Goal: Task Accomplishment & Management: Manage account settings

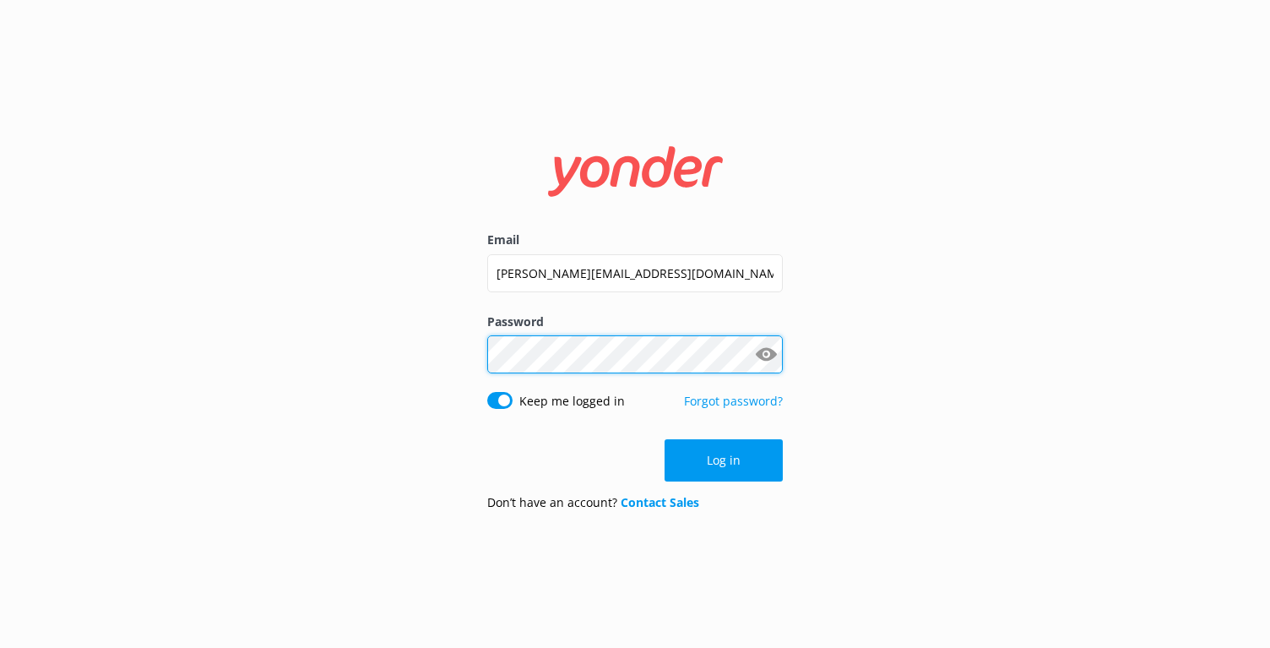
click at [724, 460] on button "Log in" at bounding box center [724, 460] width 118 height 42
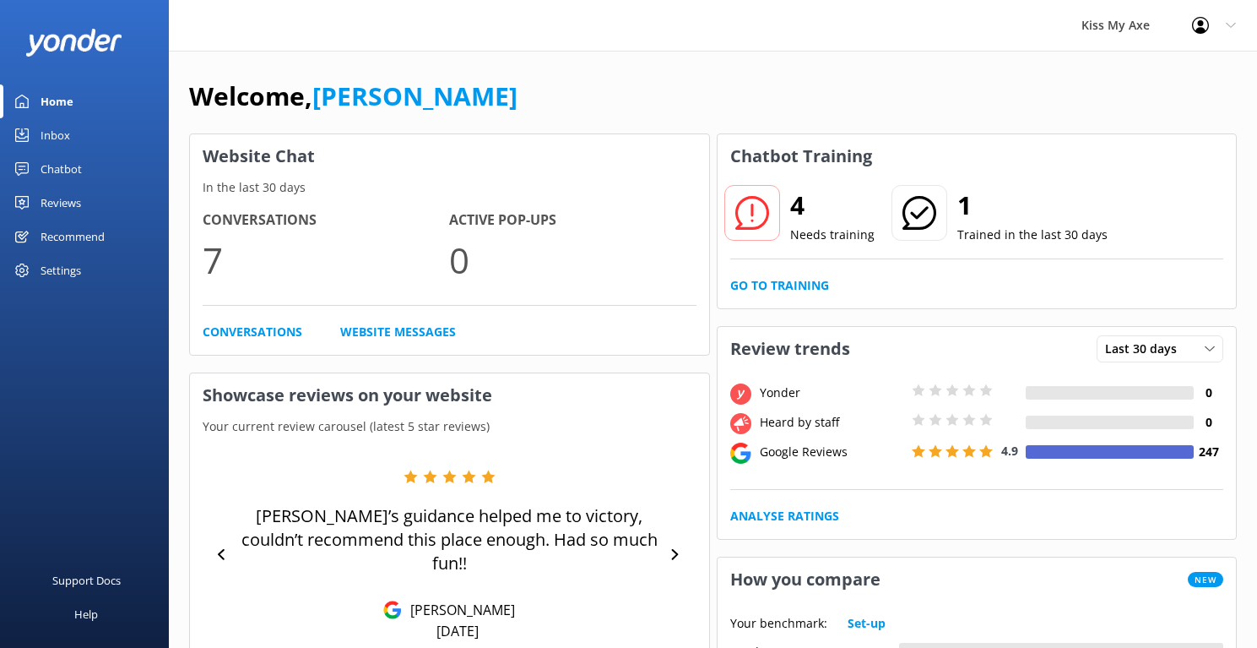
click at [68, 264] on div "Settings" at bounding box center [61, 270] width 41 height 34
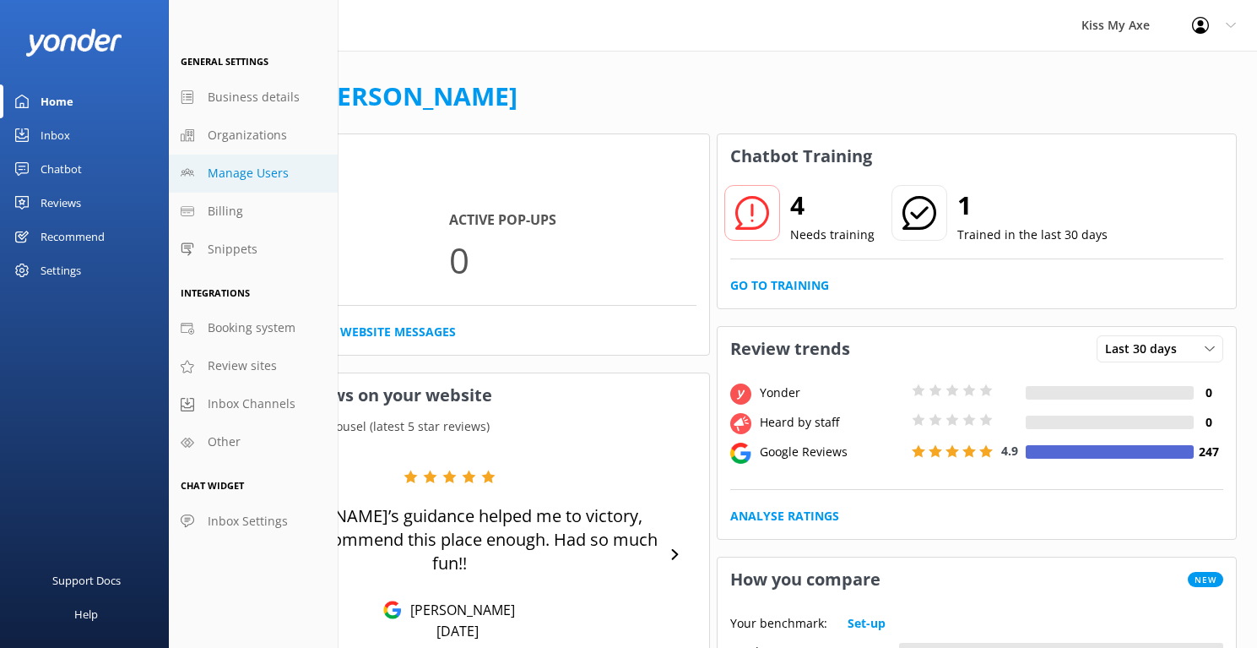
click at [256, 169] on span "Manage Users" at bounding box center [248, 173] width 81 height 19
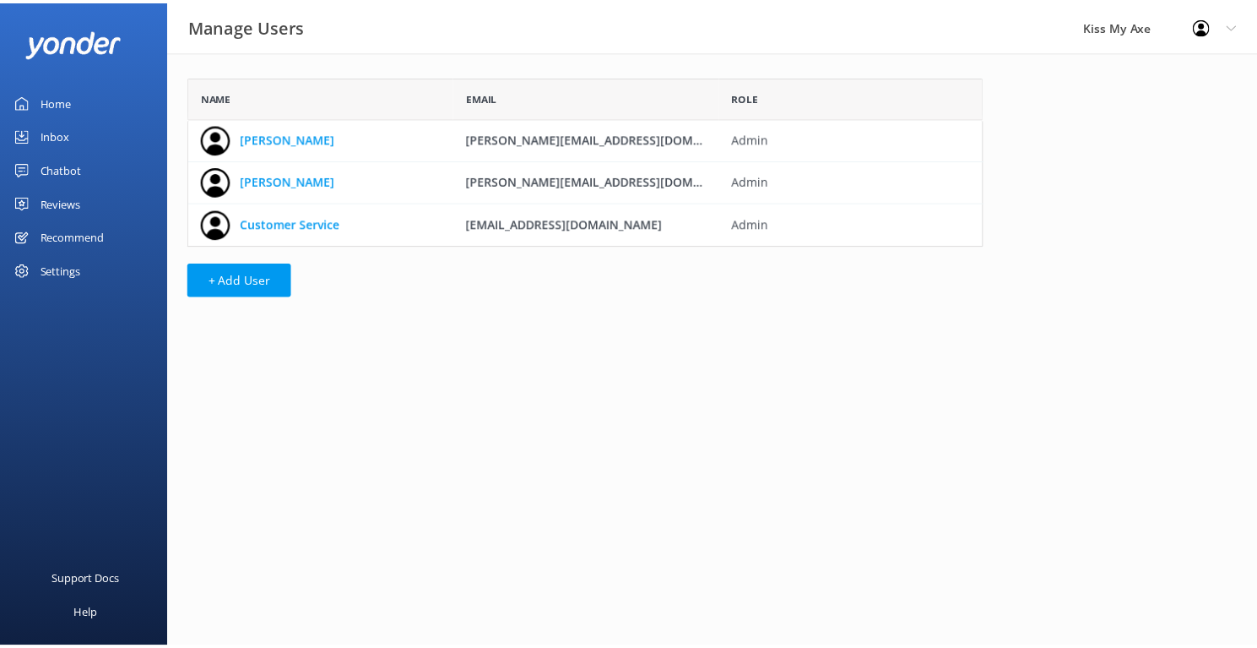
scroll to position [14, 14]
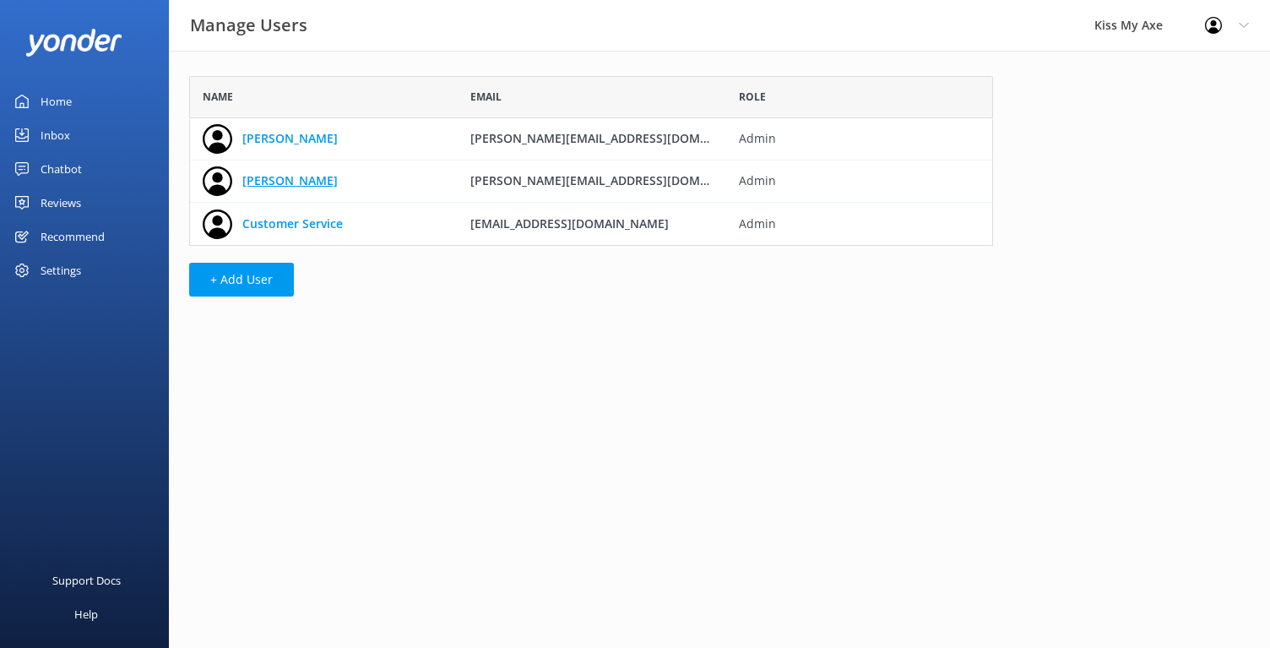
click at [252, 181] on link "[PERSON_NAME]" at bounding box center [289, 180] width 95 height 19
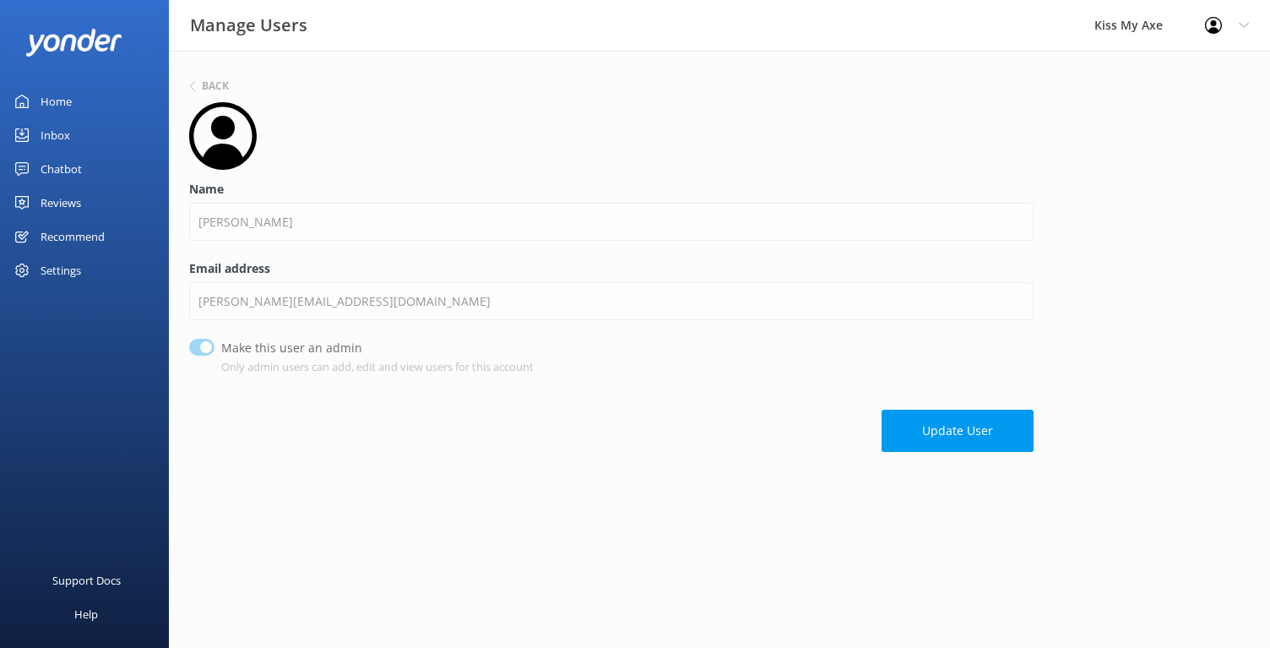
click at [56, 270] on div "Settings" at bounding box center [61, 270] width 41 height 34
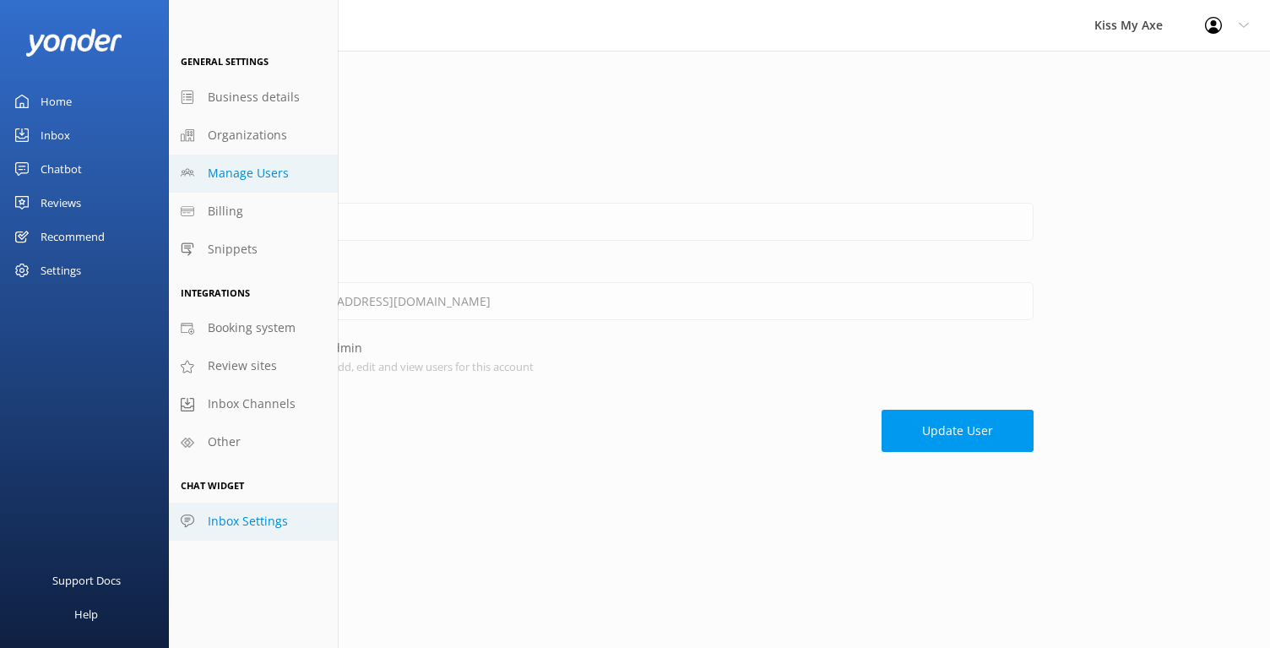
click at [236, 518] on span "Inbox Settings" at bounding box center [248, 521] width 80 height 19
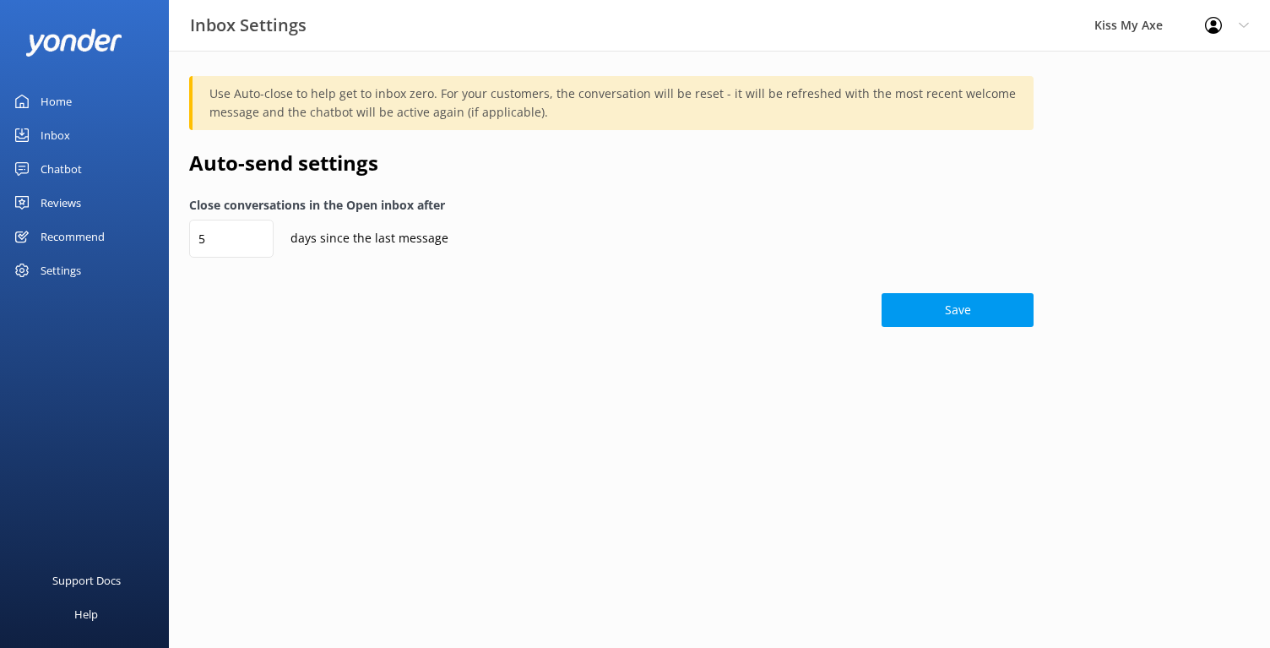
click at [51, 263] on div "Settings" at bounding box center [61, 270] width 41 height 34
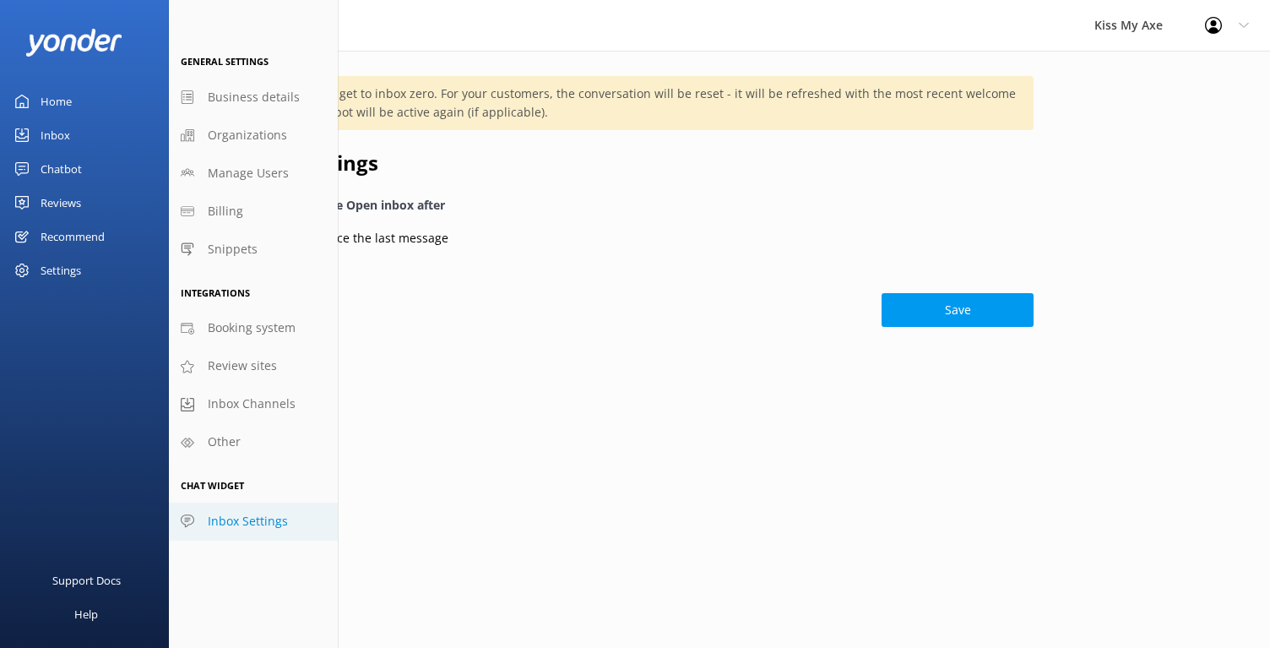
click at [84, 239] on div "Recommend" at bounding box center [73, 237] width 64 height 34
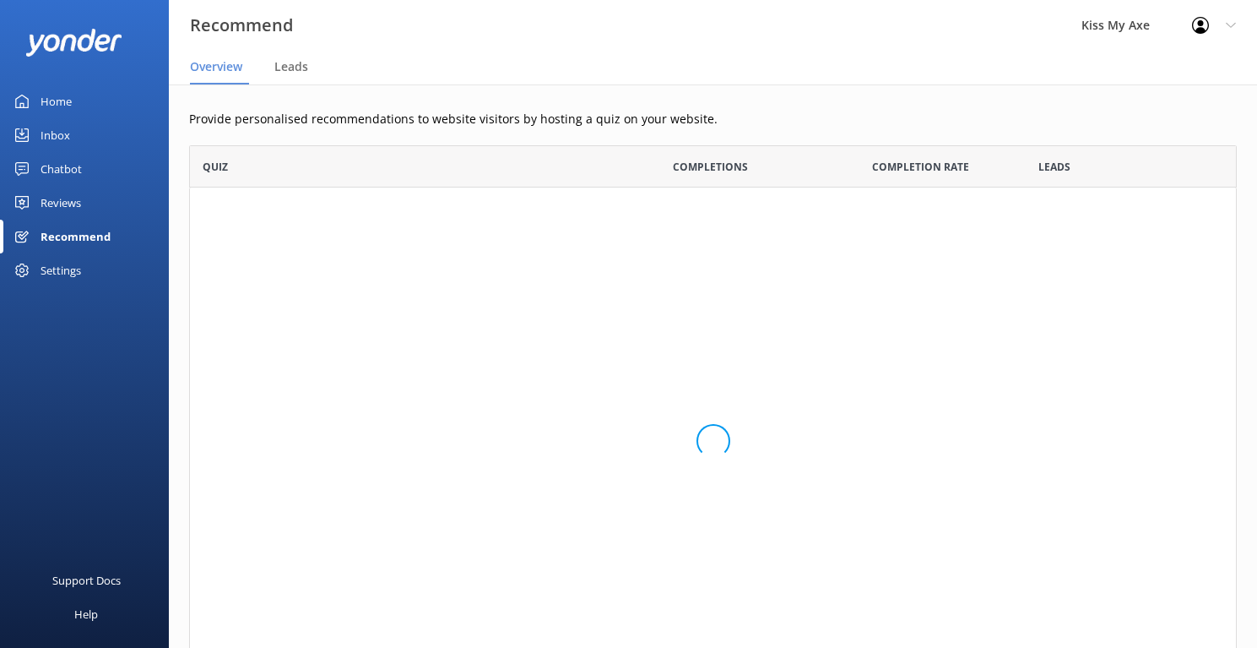
scroll to position [537, 1035]
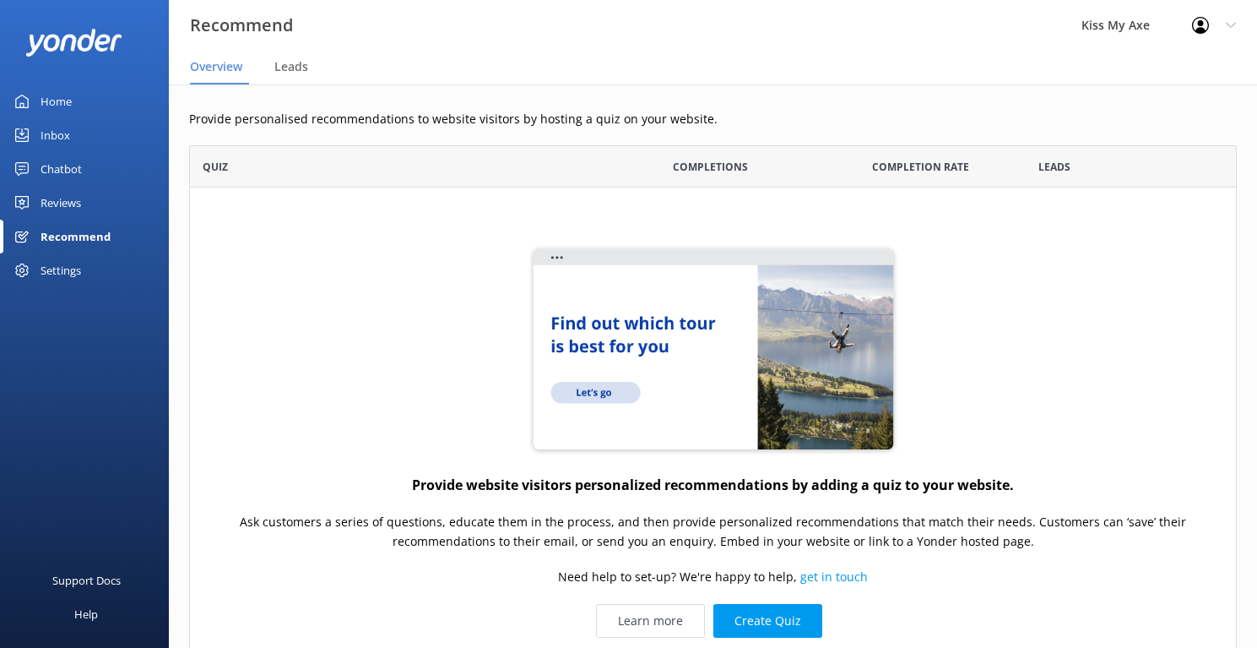
click at [46, 208] on div "Reviews" at bounding box center [61, 203] width 41 height 34
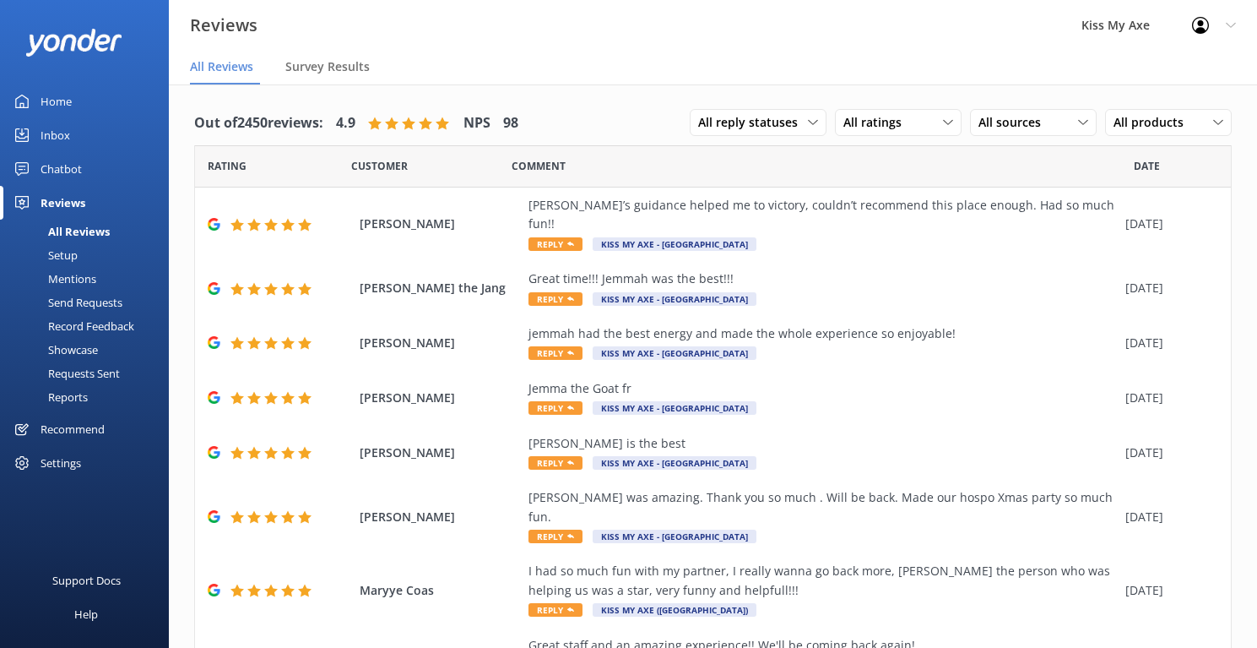
click at [53, 168] on div "Chatbot" at bounding box center [61, 169] width 41 height 34
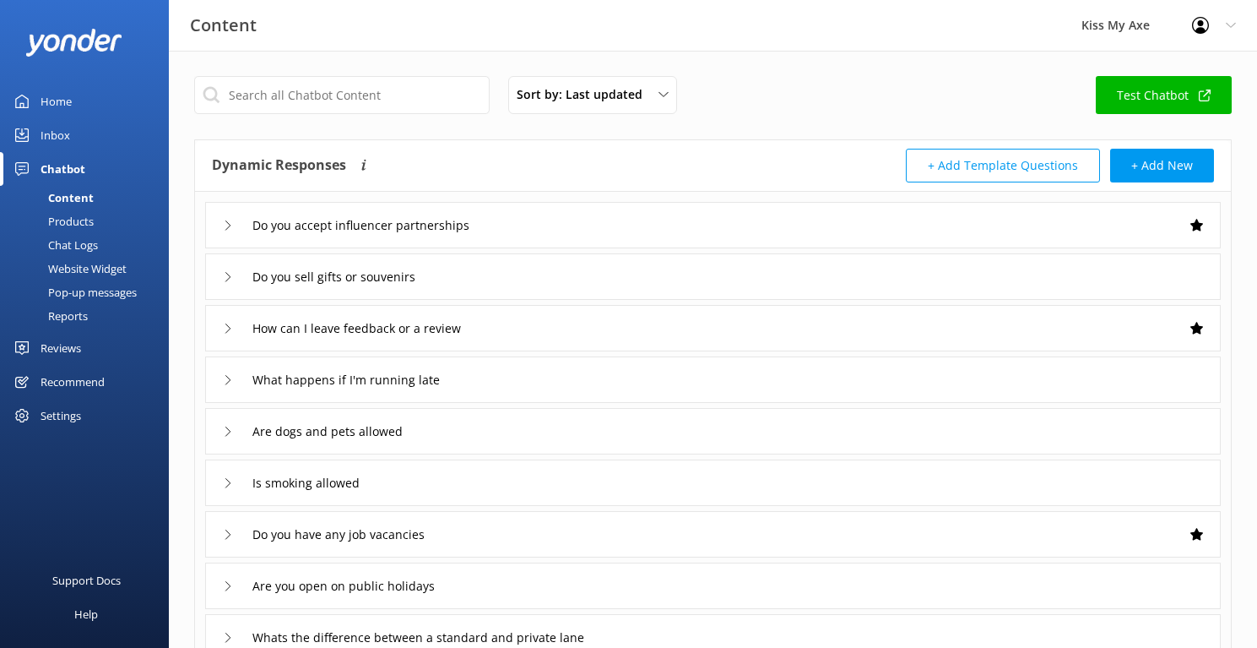
click at [63, 144] on div "Inbox" at bounding box center [56, 135] width 30 height 34
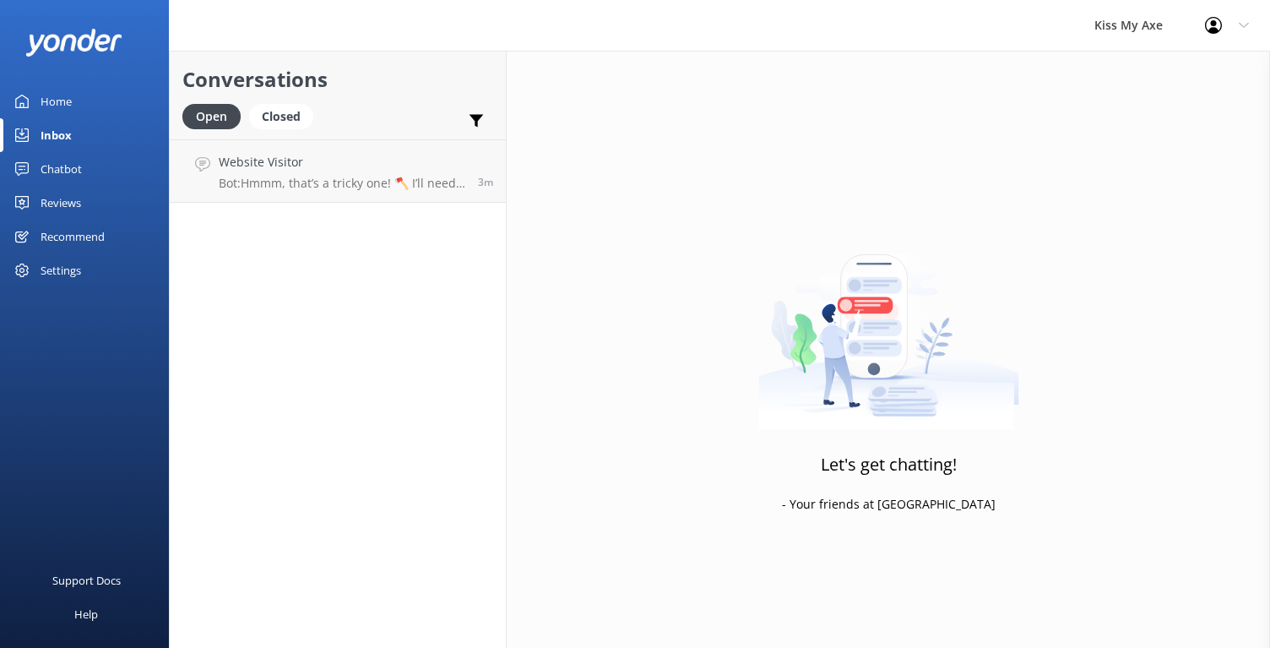
click at [68, 100] on div "Home" at bounding box center [56, 101] width 31 height 34
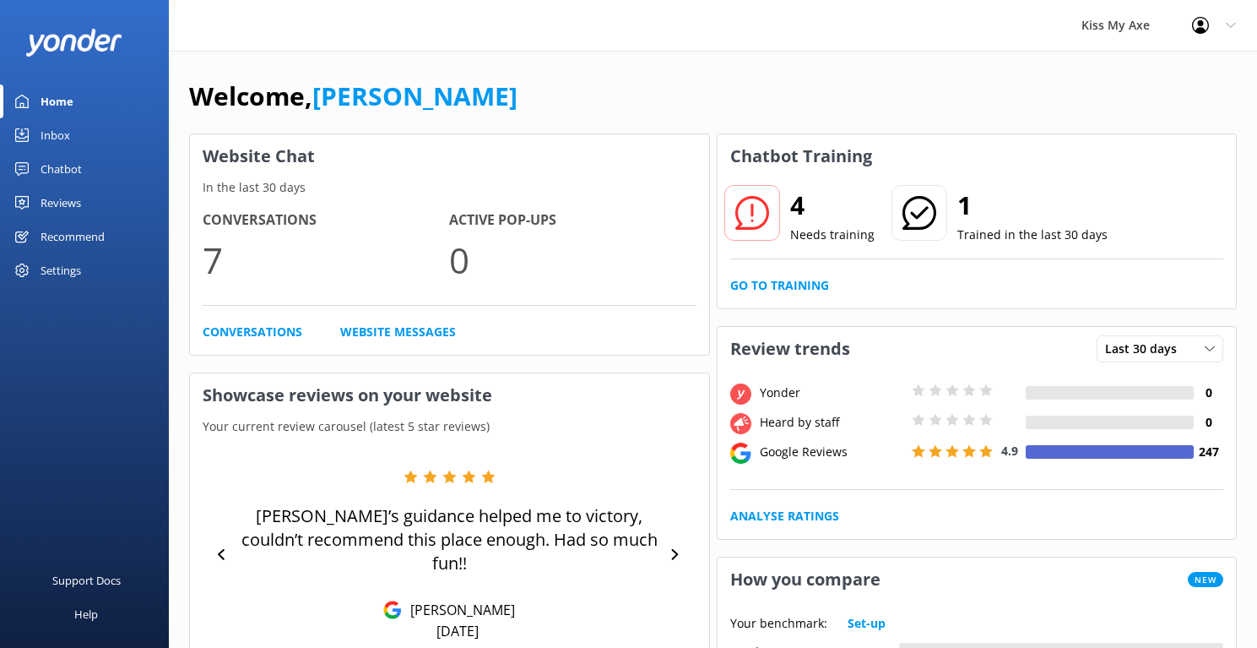
click at [66, 264] on div "Settings" at bounding box center [61, 270] width 41 height 34
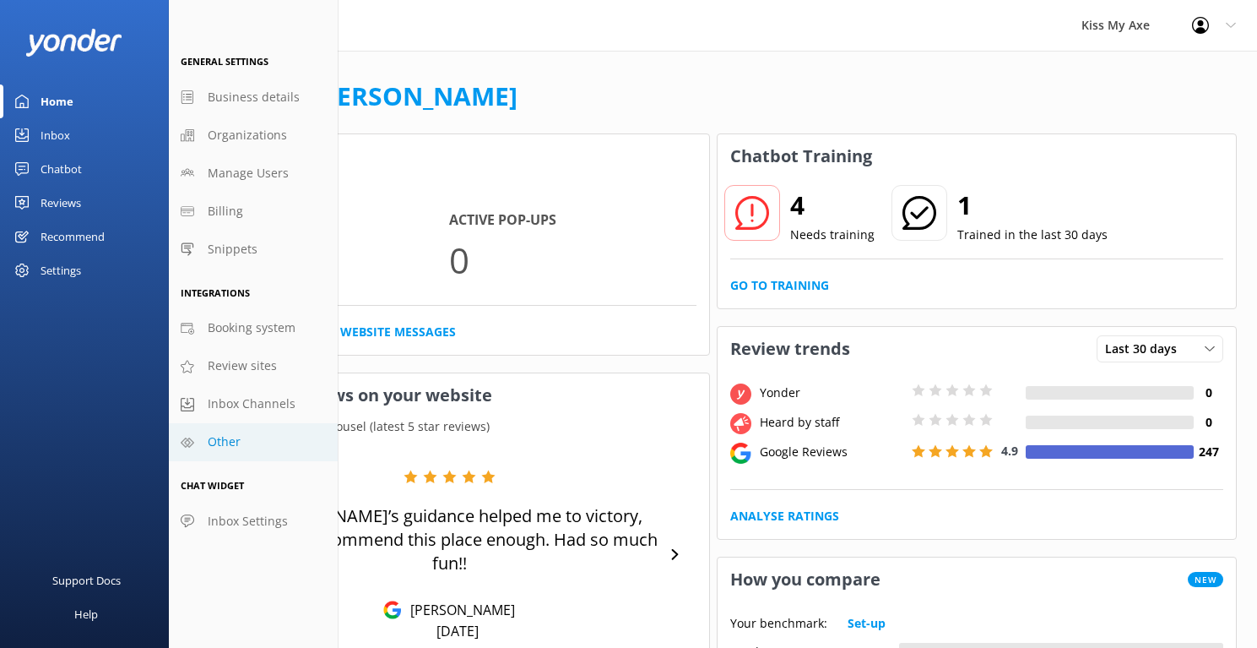
click at [200, 442] on link "Other" at bounding box center [253, 442] width 169 height 38
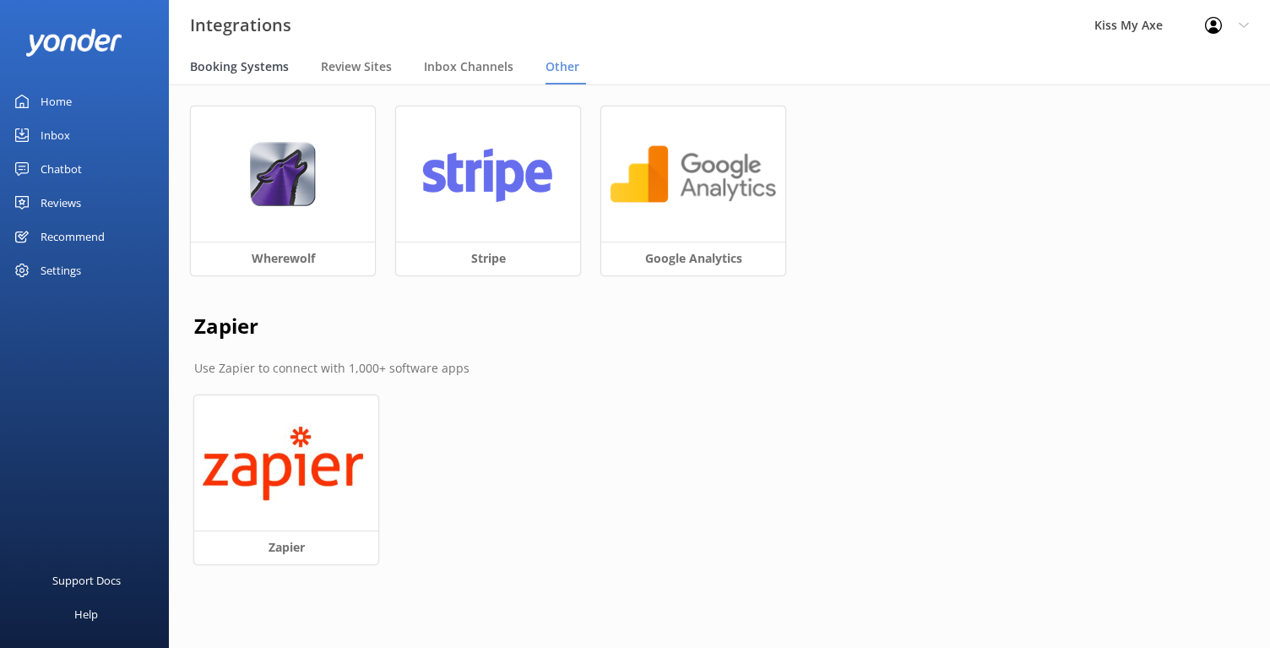
click at [236, 62] on span "Booking Systems" at bounding box center [239, 66] width 99 height 17
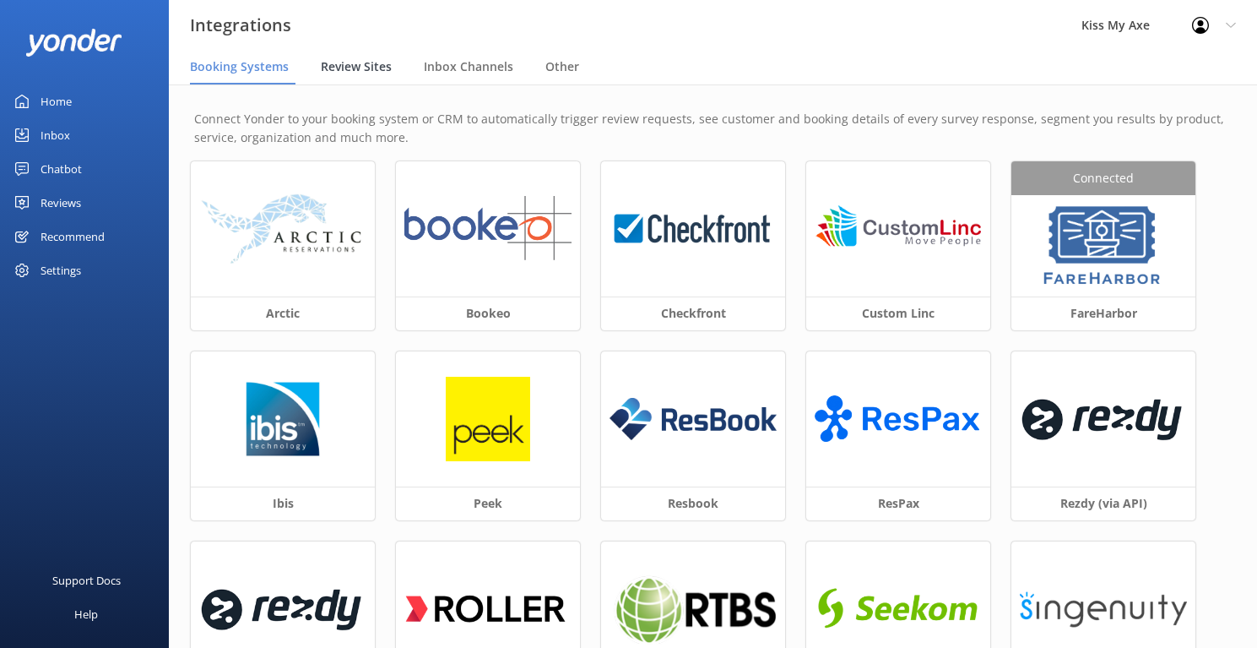
click at [346, 64] on span "Review Sites" at bounding box center [356, 66] width 71 height 17
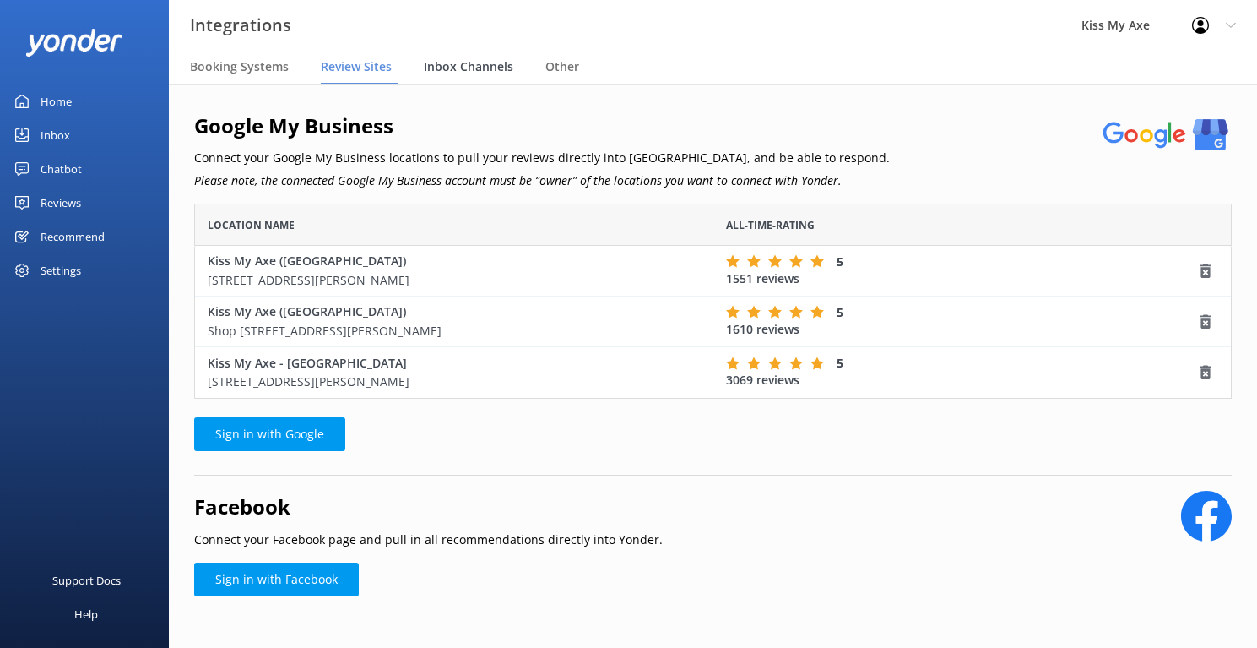
scroll to position [182, 1025]
click at [483, 63] on span "Inbox Channels" at bounding box center [469, 66] width 90 height 17
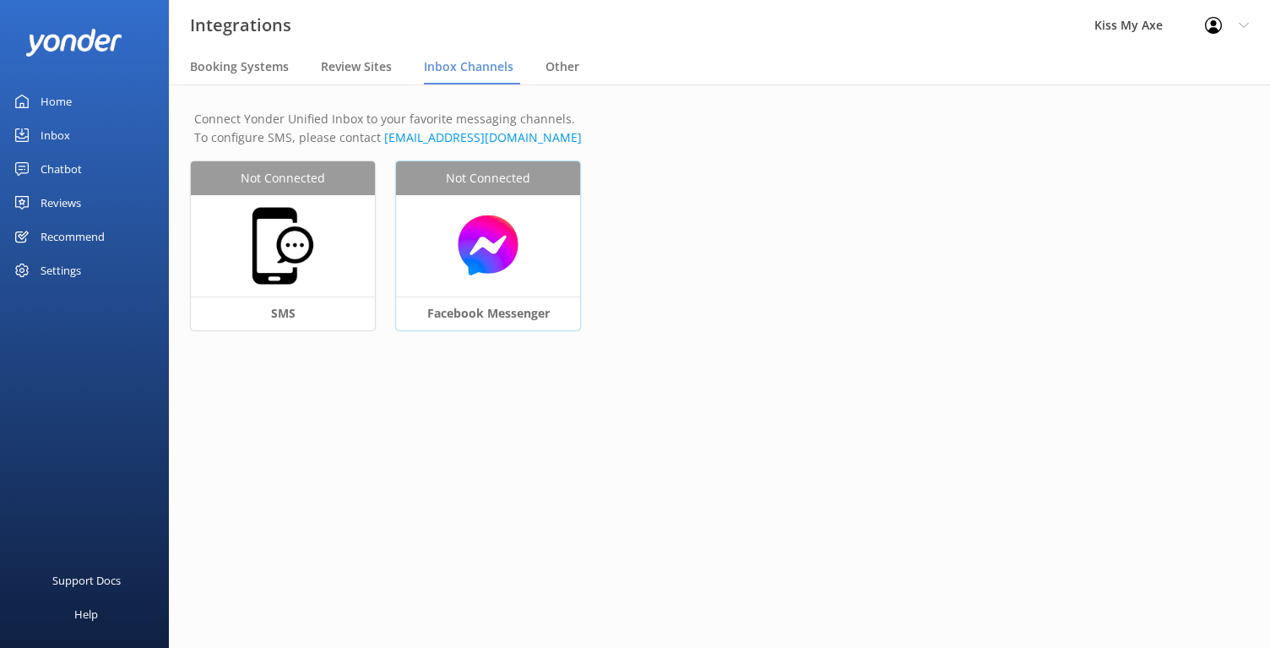
click at [546, 249] on img at bounding box center [487, 245] width 167 height 65
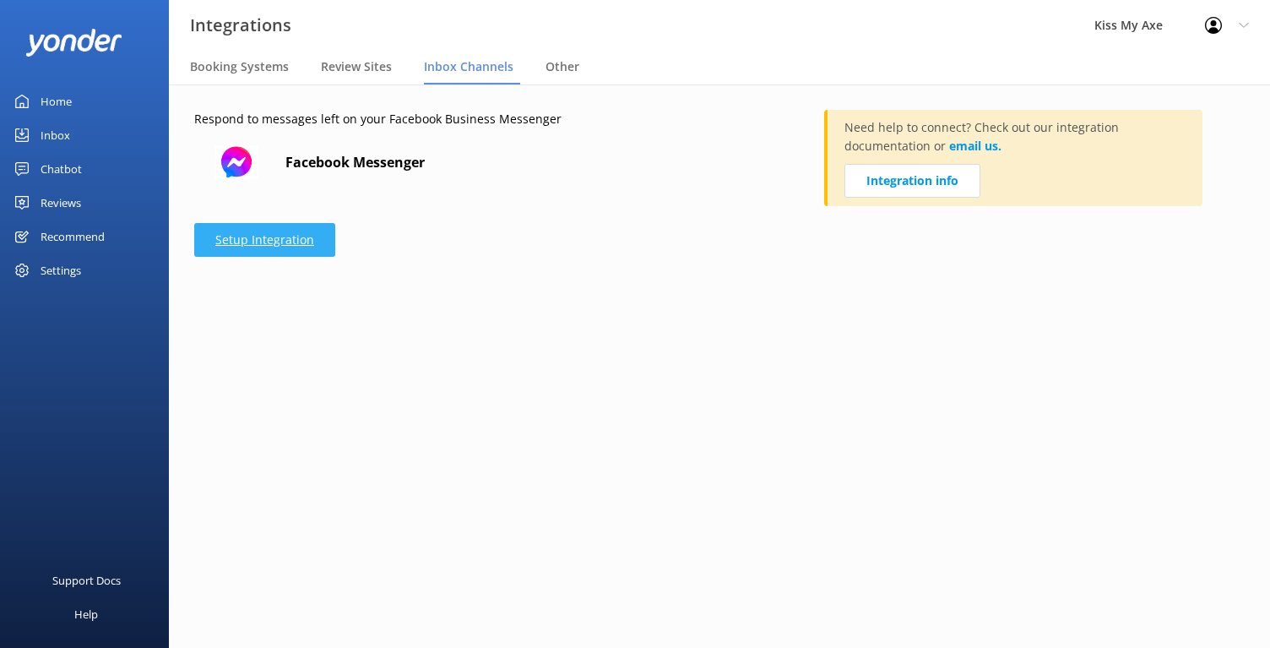
click at [261, 243] on link "Setup Integration" at bounding box center [264, 240] width 141 height 34
click at [912, 178] on link "Integration info" at bounding box center [912, 181] width 136 height 34
click at [324, 162] on strong "Facebook Messenger" at bounding box center [354, 163] width 139 height 22
click at [280, 231] on link "Setup Integration" at bounding box center [264, 240] width 141 height 34
click at [275, 237] on link "Setup Integration" at bounding box center [264, 240] width 141 height 34
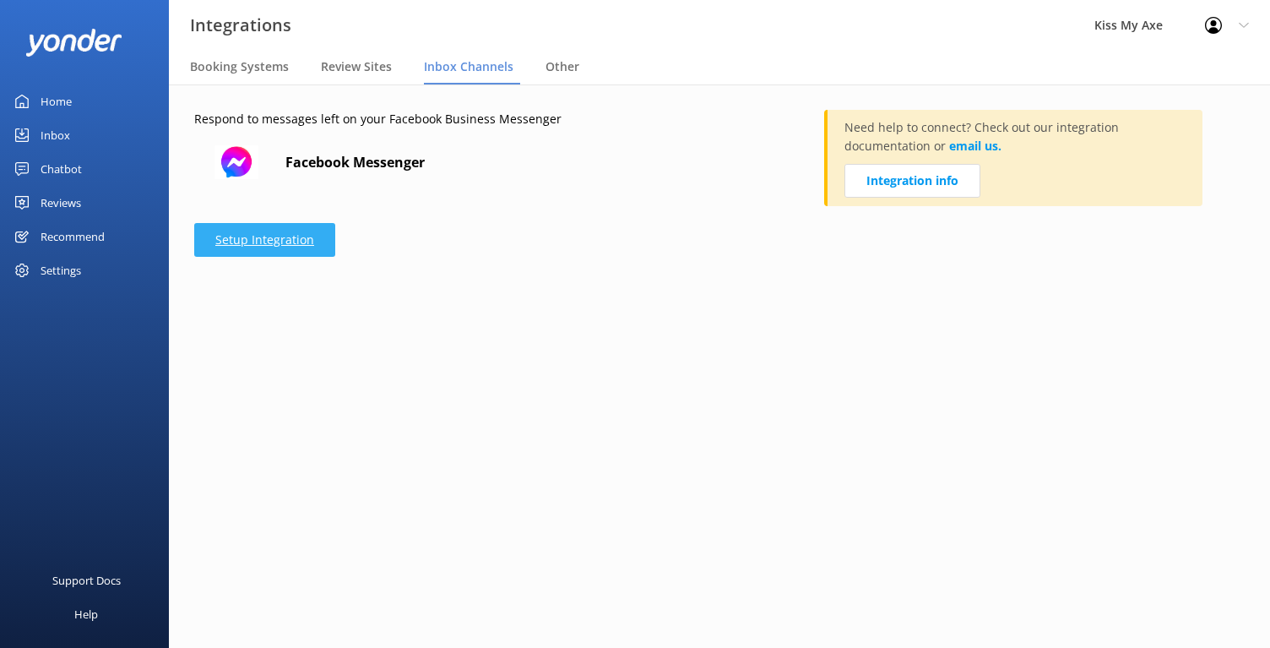
click at [273, 238] on link "Setup Integration" at bounding box center [264, 240] width 141 height 34
click at [551, 66] on span "Other" at bounding box center [563, 66] width 34 height 17
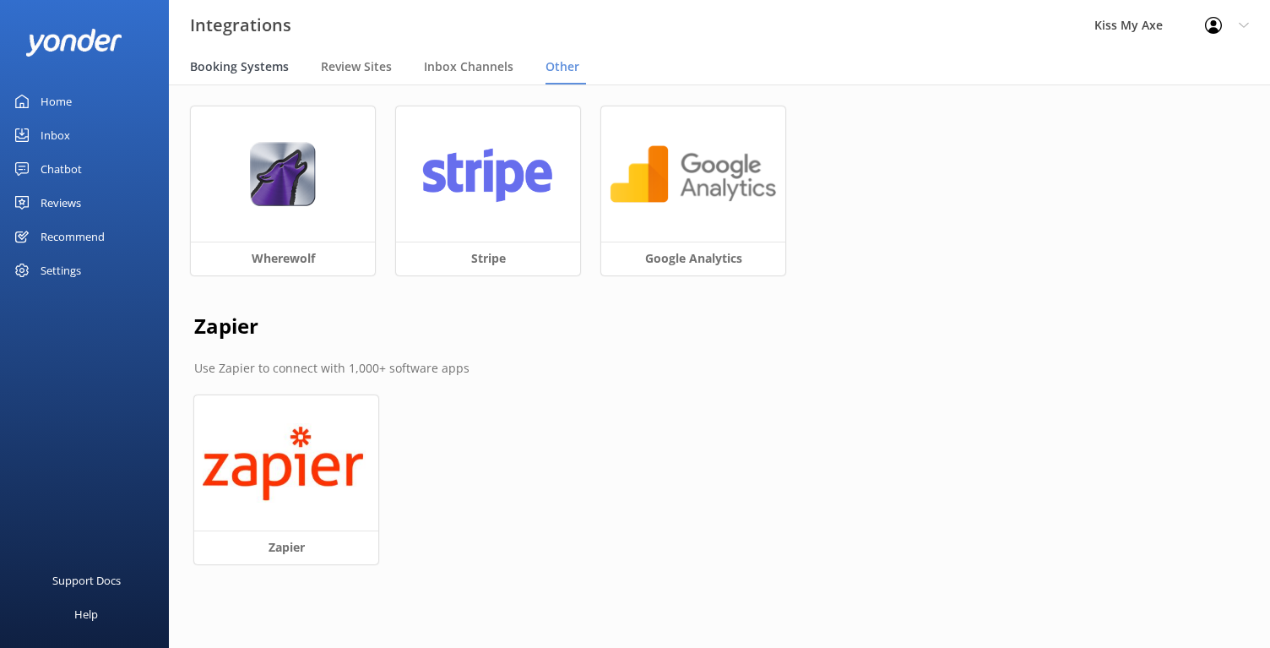
click at [256, 73] on span "Booking Systems" at bounding box center [239, 66] width 99 height 17
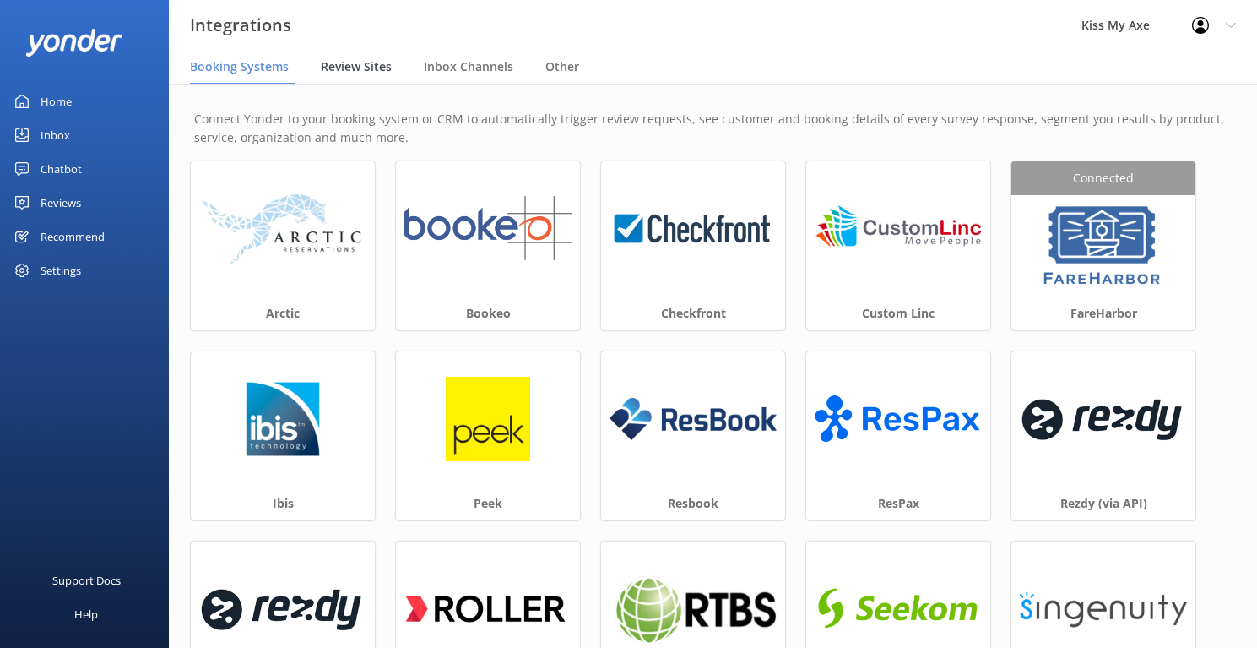
click at [347, 70] on span "Review Sites" at bounding box center [356, 66] width 71 height 17
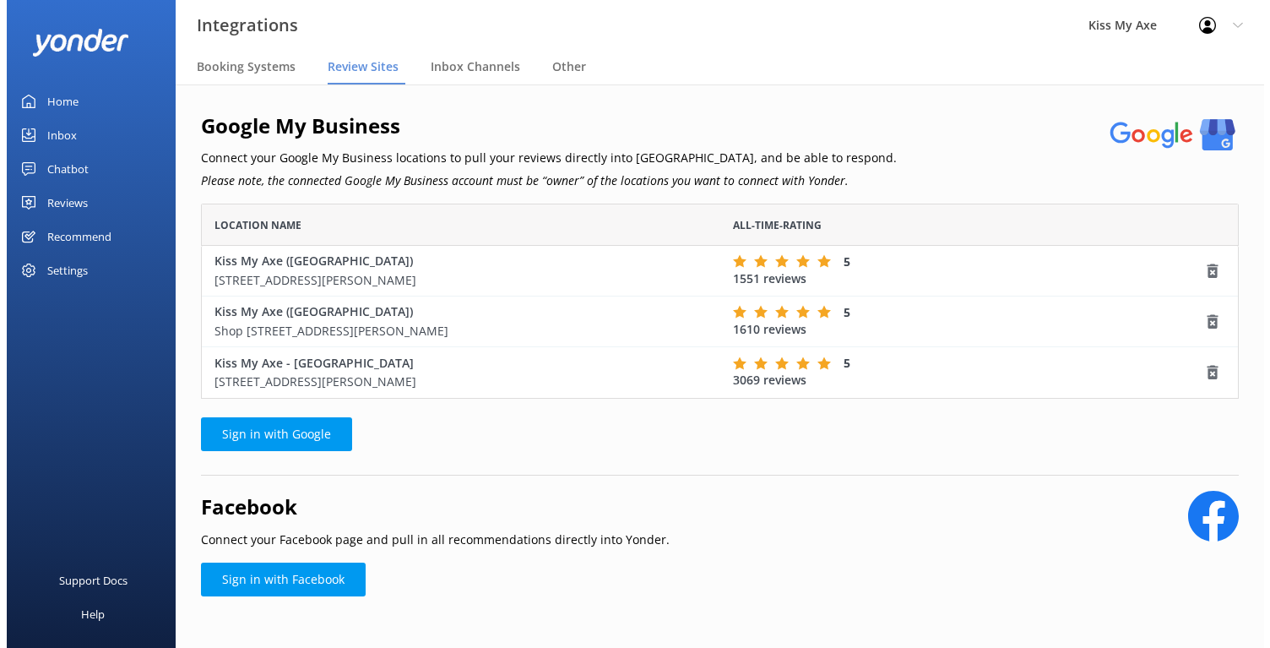
scroll to position [14, 14]
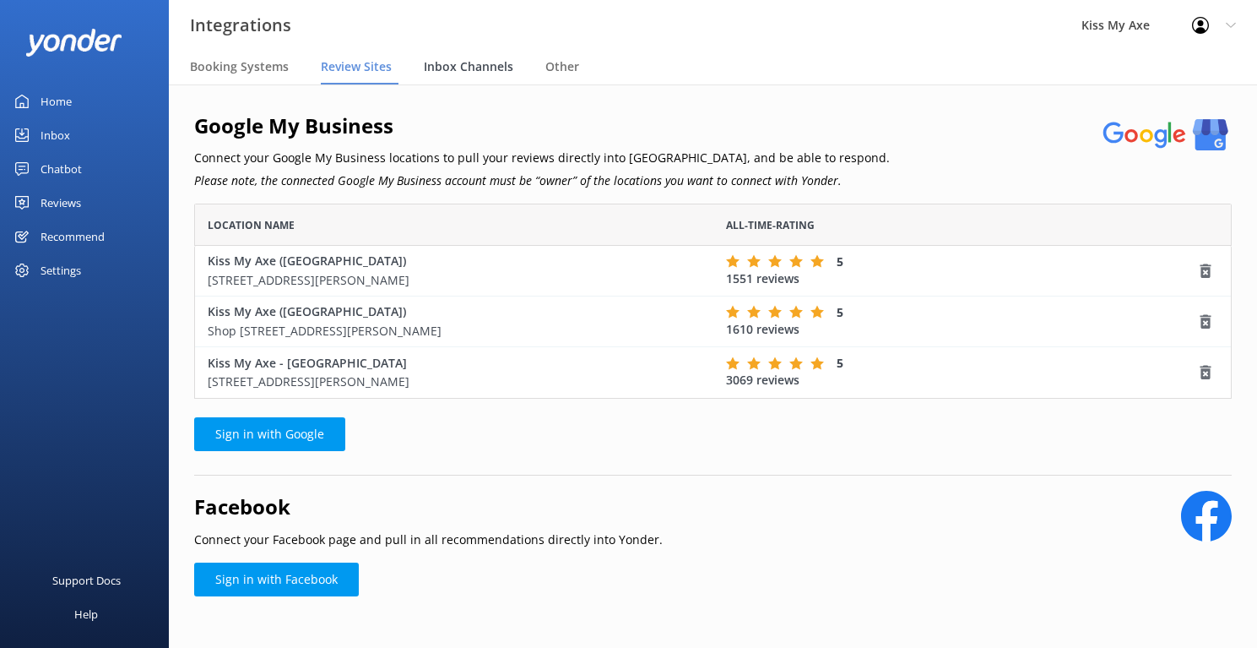
click at [464, 67] on span "Inbox Channels" at bounding box center [469, 66] width 90 height 17
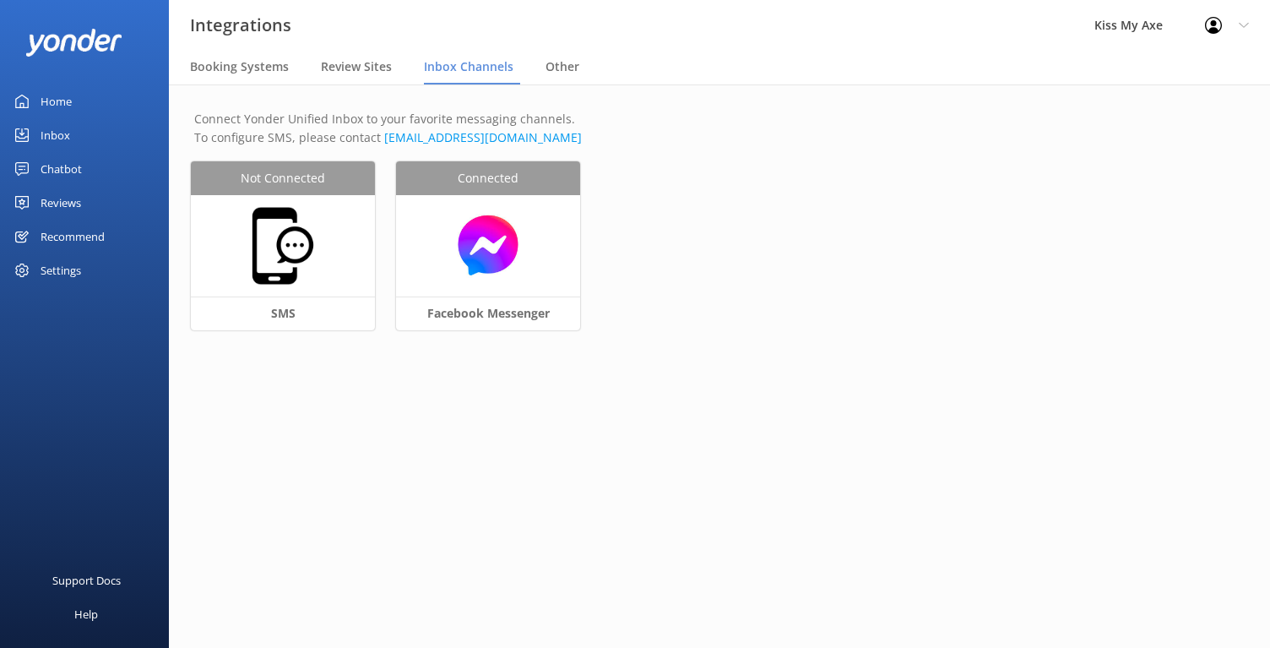
click at [258, 242] on div "Not Connected SMS Connected Facebook Messenger" at bounding box center [719, 256] width 1057 height 190
click at [288, 327] on div "Not Connected SMS Connected Facebook Messenger" at bounding box center [719, 256] width 1057 height 190
click at [288, 300] on div "Not Connected SMS Connected Facebook Messenger" at bounding box center [719, 256] width 1057 height 190
click at [59, 128] on div "Inbox" at bounding box center [56, 135] width 30 height 34
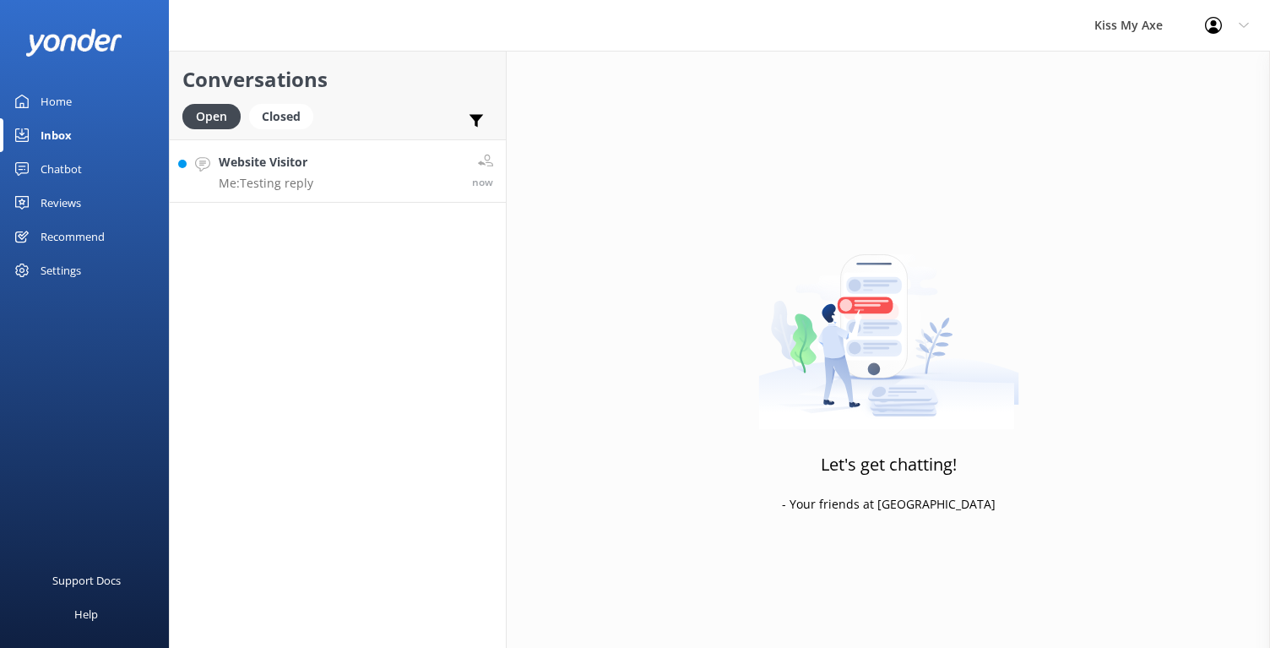
click at [342, 182] on link "Website Visitor Me: Testing reply now" at bounding box center [338, 170] width 336 height 63
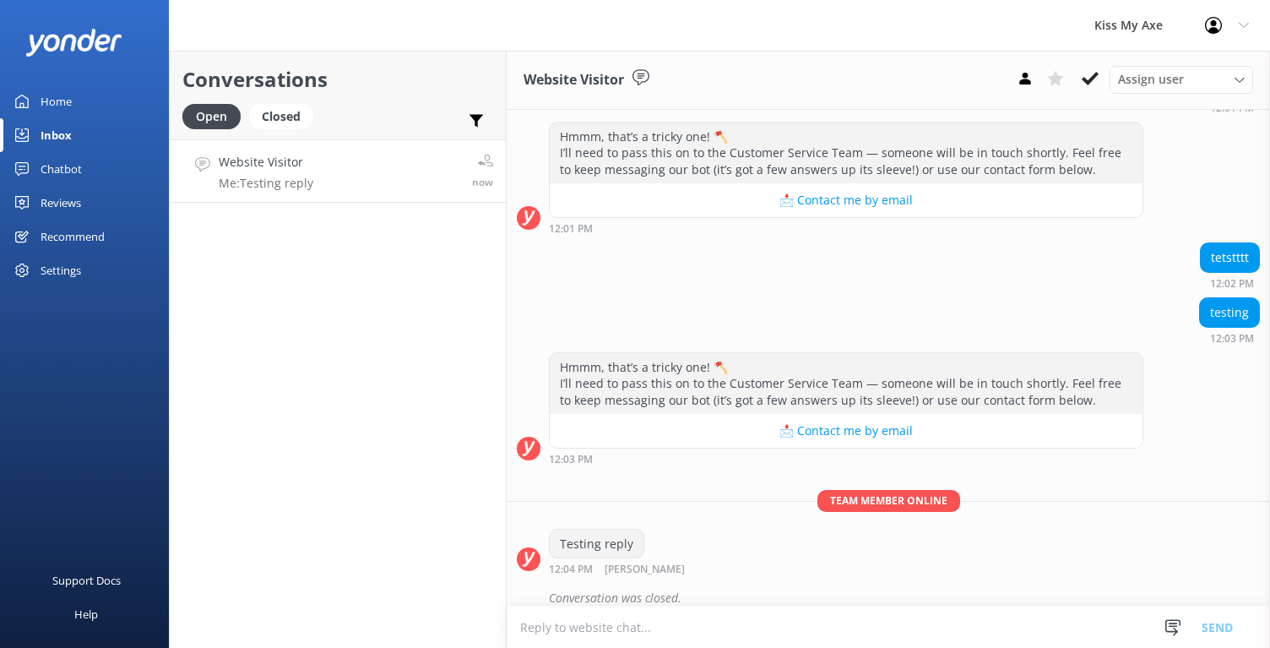
click at [1238, 22] on div "Profile Settings Logout" at bounding box center [1227, 25] width 86 height 51
click at [1192, 77] on link "Profile Settings" at bounding box center [1186, 72] width 169 height 42
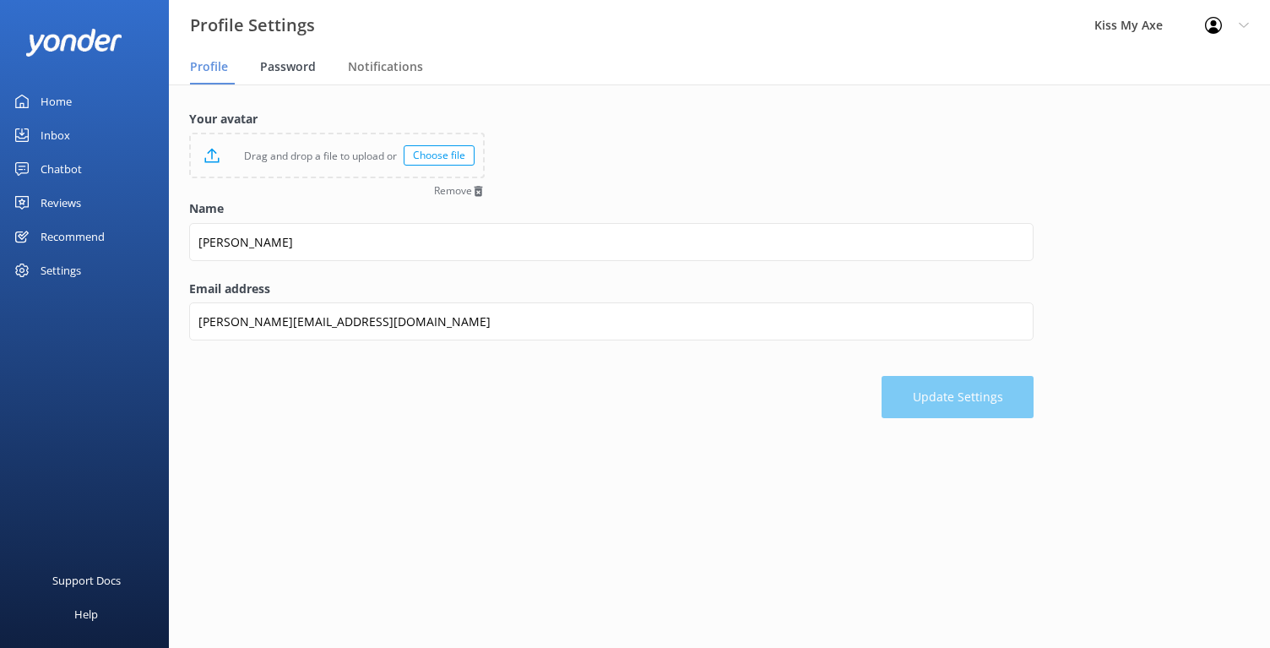
click at [273, 66] on span "Password" at bounding box center [288, 66] width 56 height 17
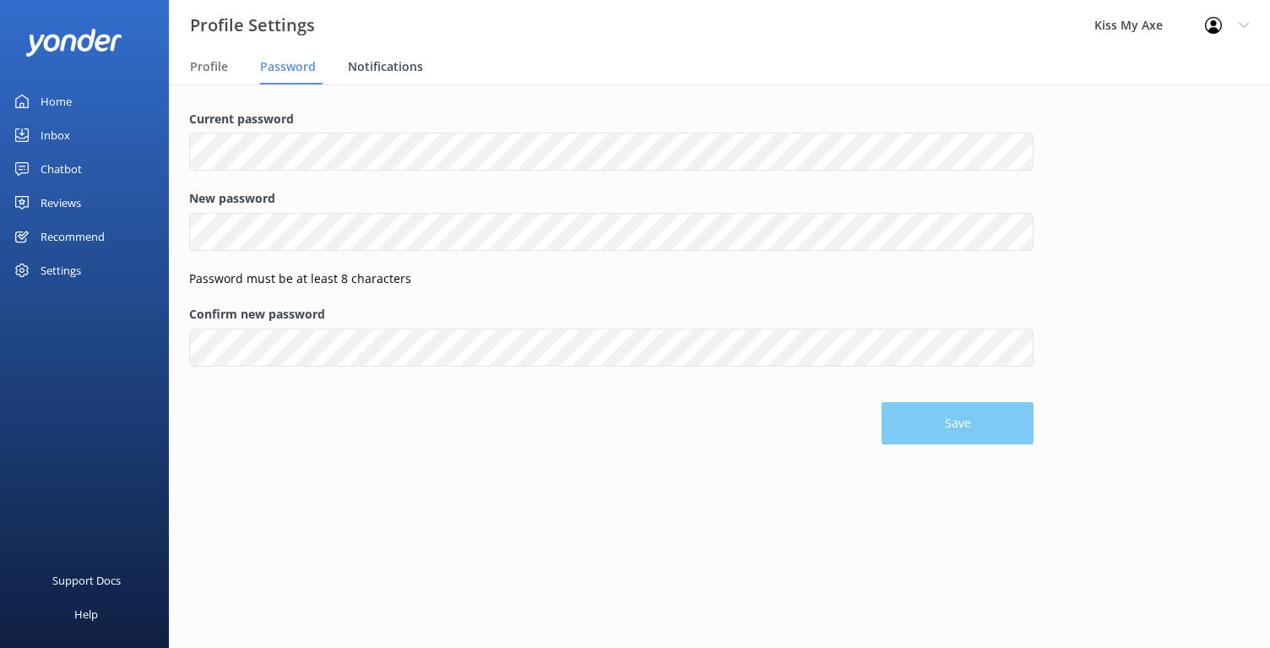
click at [373, 65] on span "Notifications" at bounding box center [385, 66] width 75 height 17
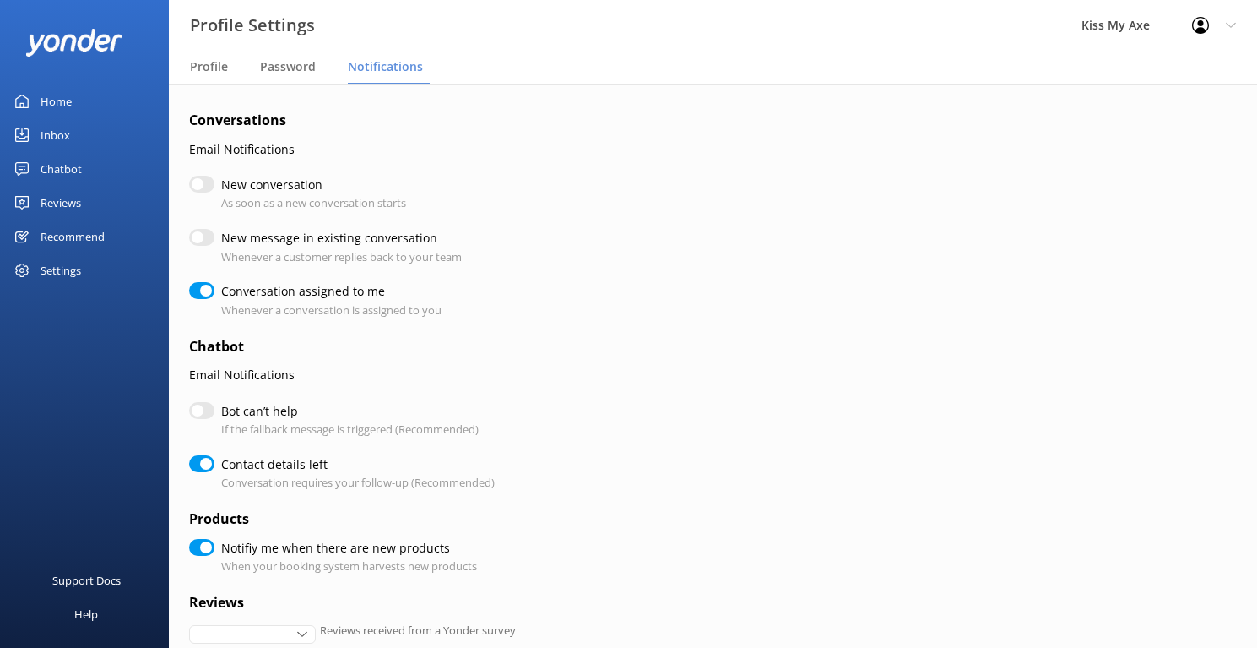
checkbox input "true"
click at [209, 182] on input "New conversation" at bounding box center [201, 184] width 25 height 17
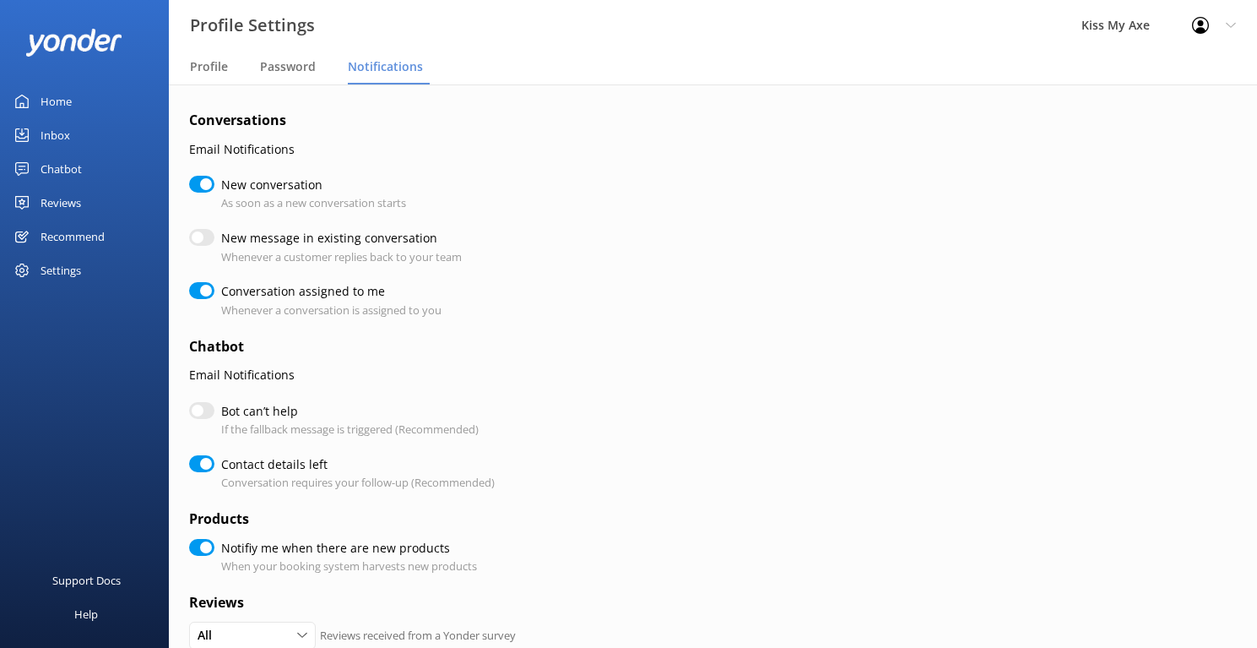
checkbox input "true"
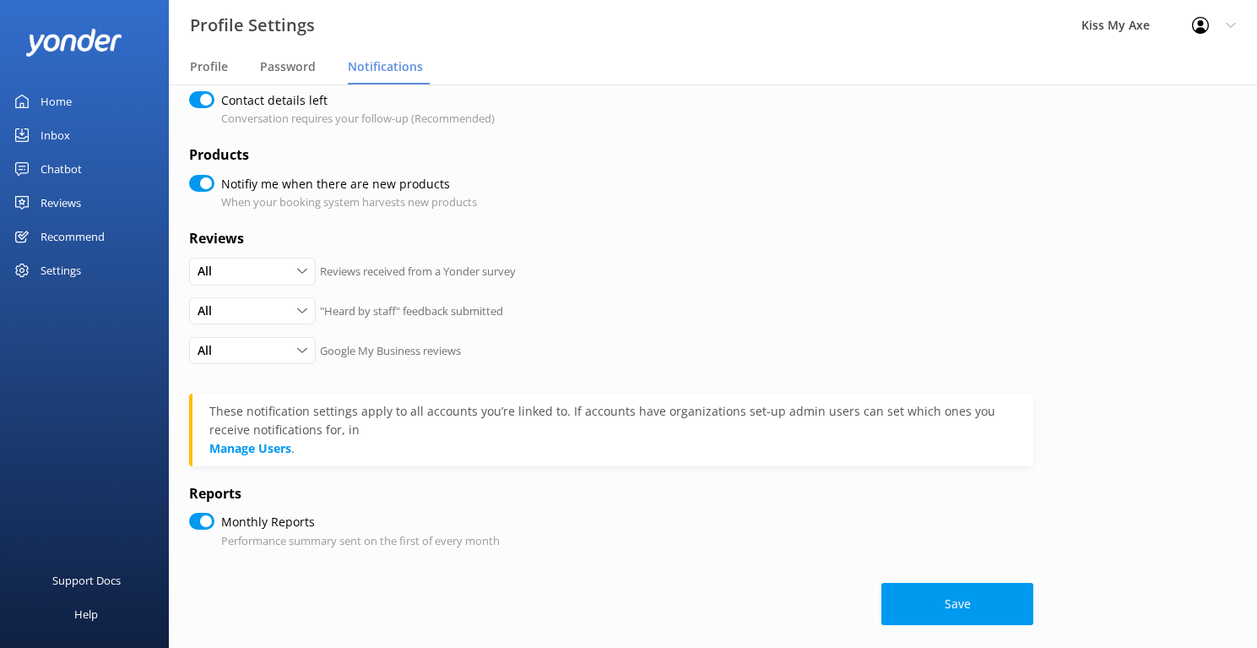
scroll to position [363, 0]
click at [958, 593] on button "Save" at bounding box center [958, 605] width 152 height 42
checkbox input "true"
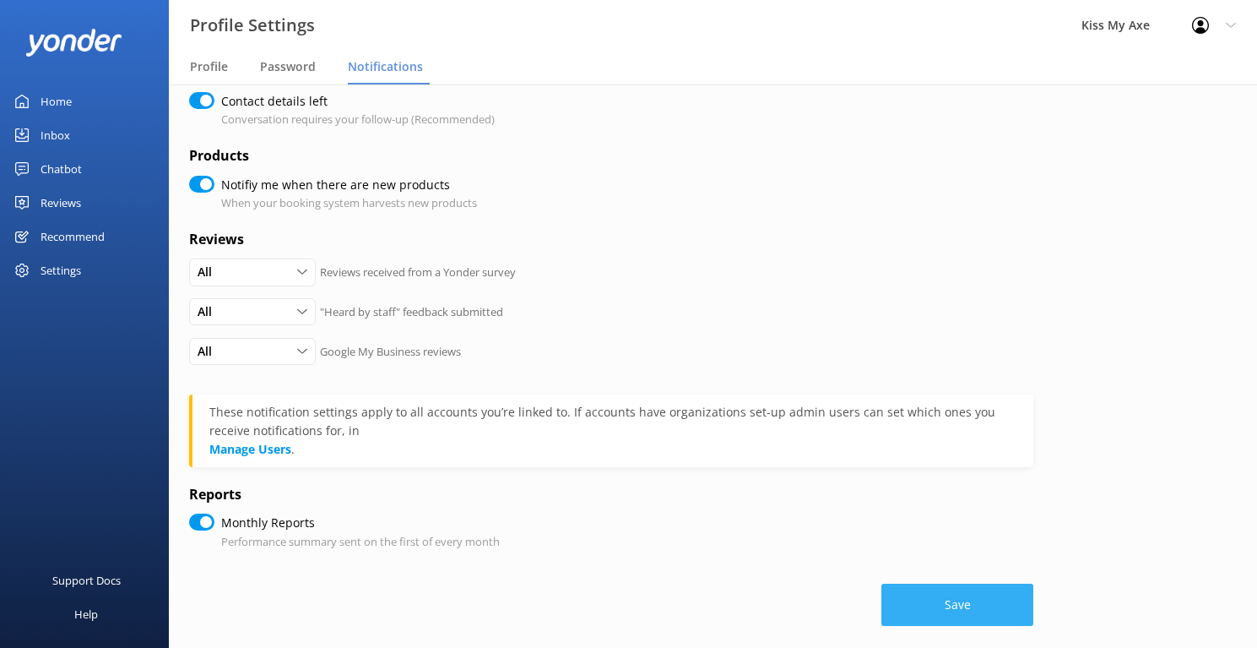
checkbox input "true"
click at [917, 584] on button "Save" at bounding box center [958, 605] width 152 height 42
checkbox input "true"
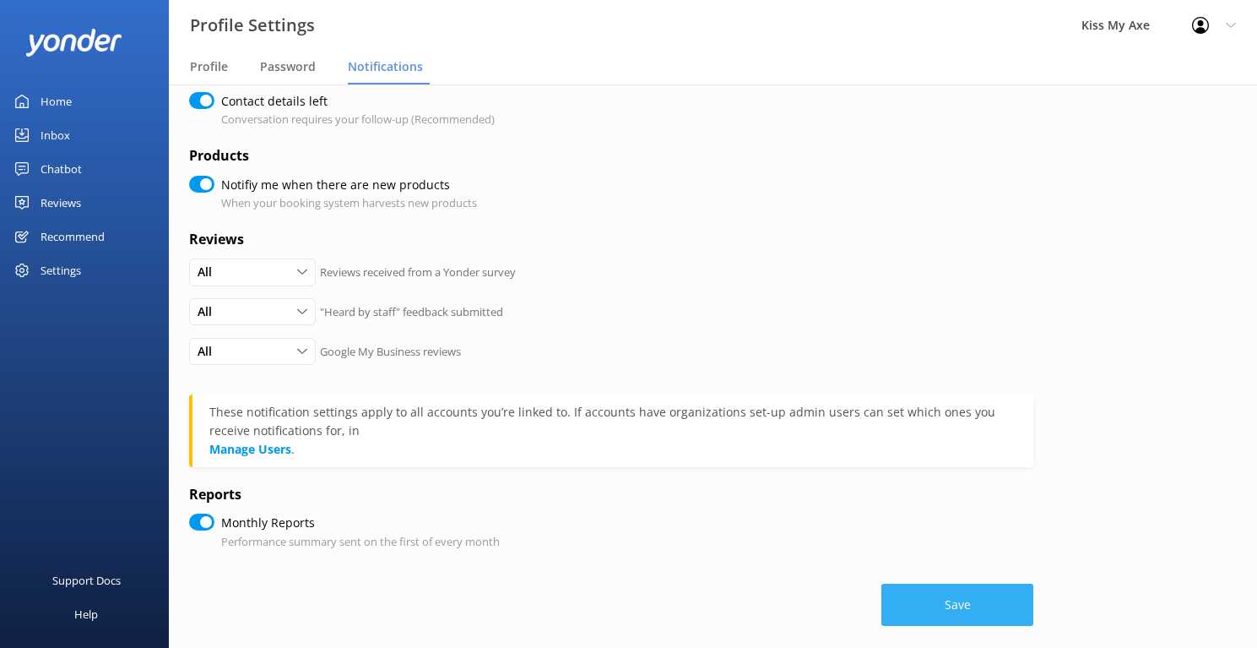
checkbox input "true"
click at [63, 98] on div "Home" at bounding box center [56, 101] width 31 height 34
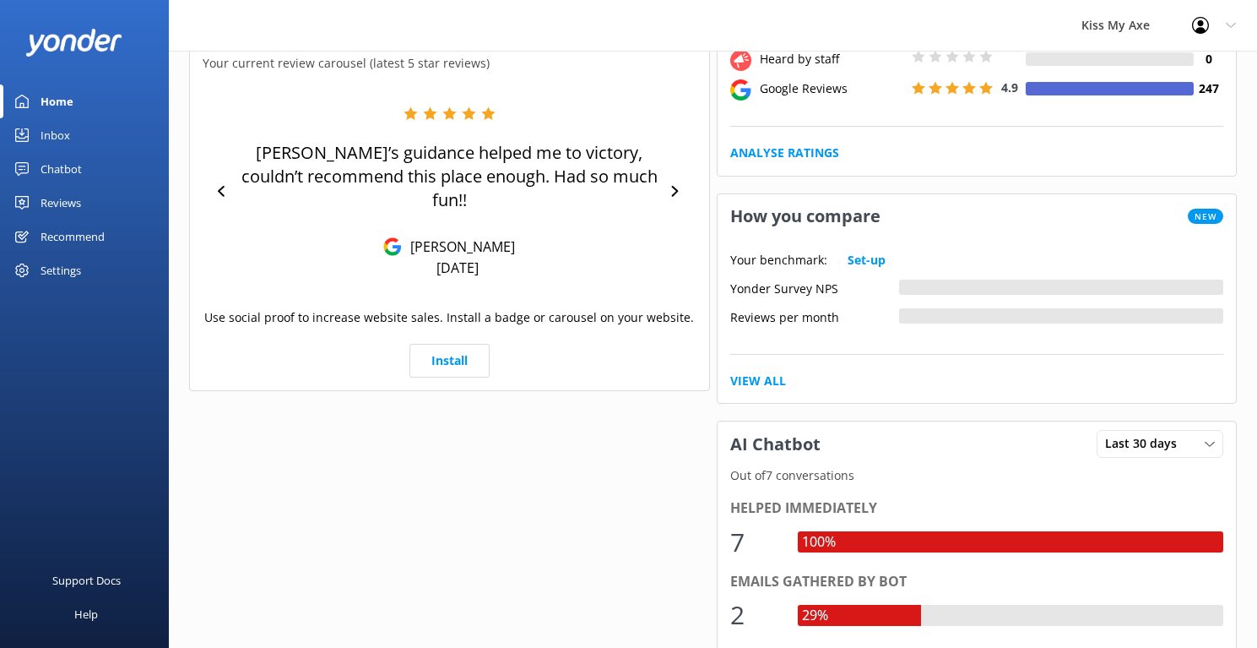
click at [61, 268] on div "Settings" at bounding box center [61, 270] width 41 height 34
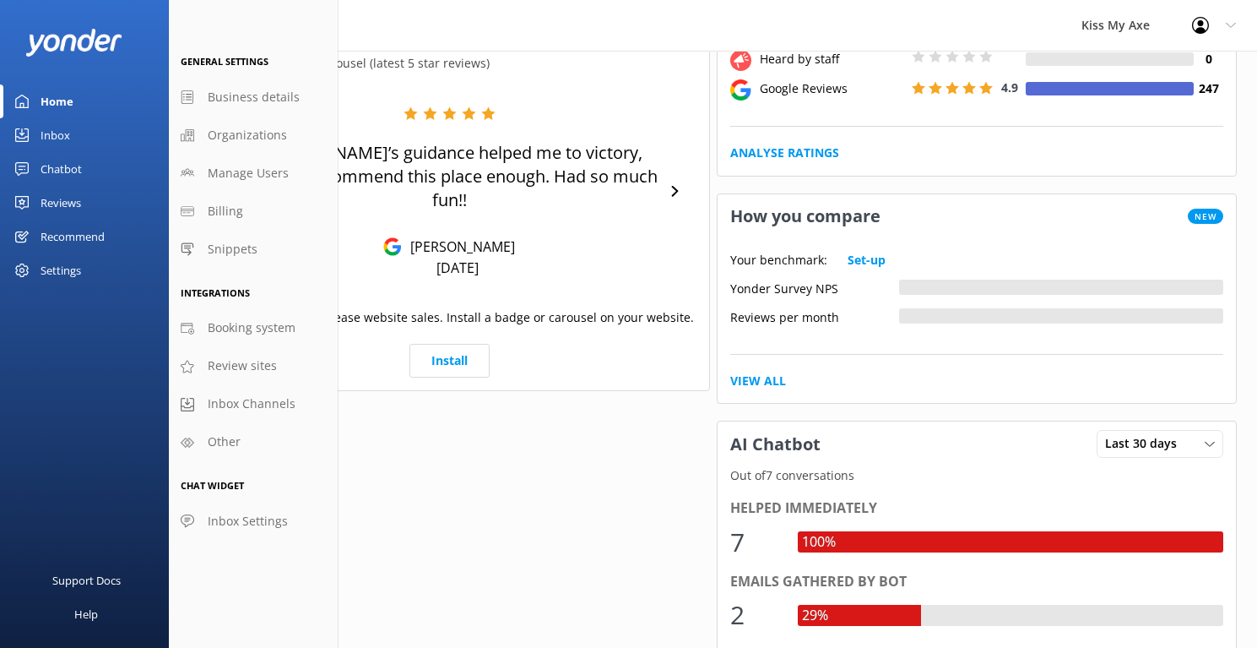
click at [72, 131] on link "Inbox" at bounding box center [84, 135] width 169 height 34
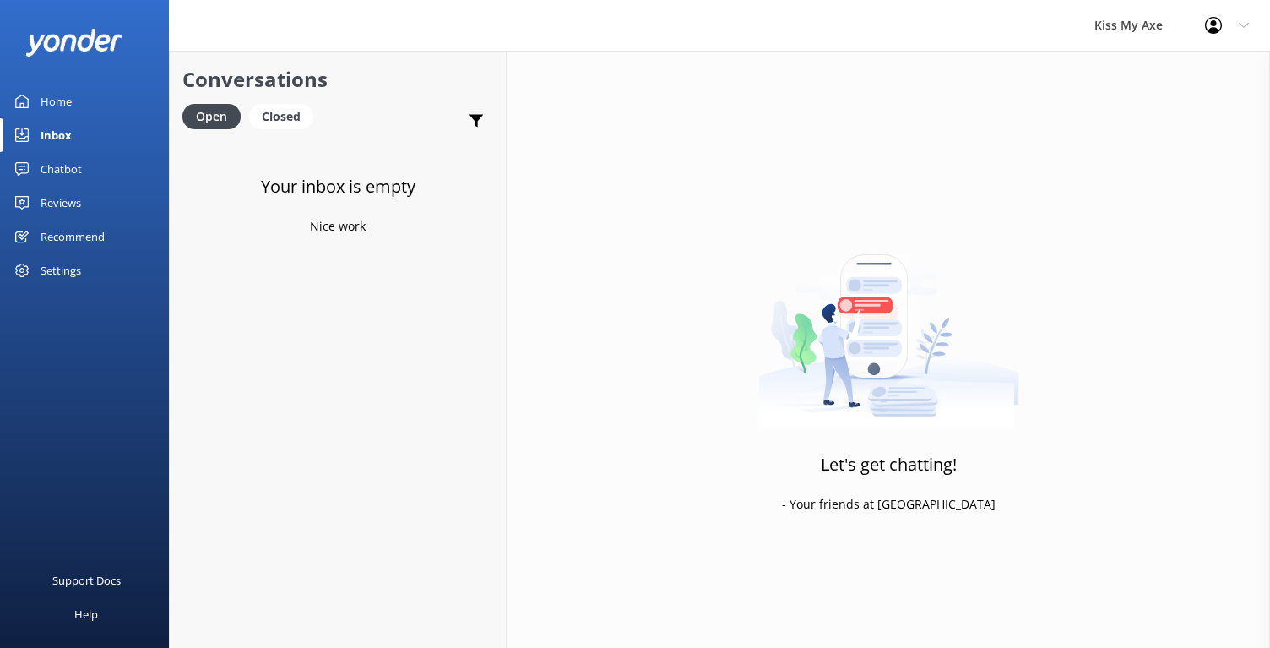
click at [57, 173] on div "Chatbot" at bounding box center [61, 169] width 41 height 34
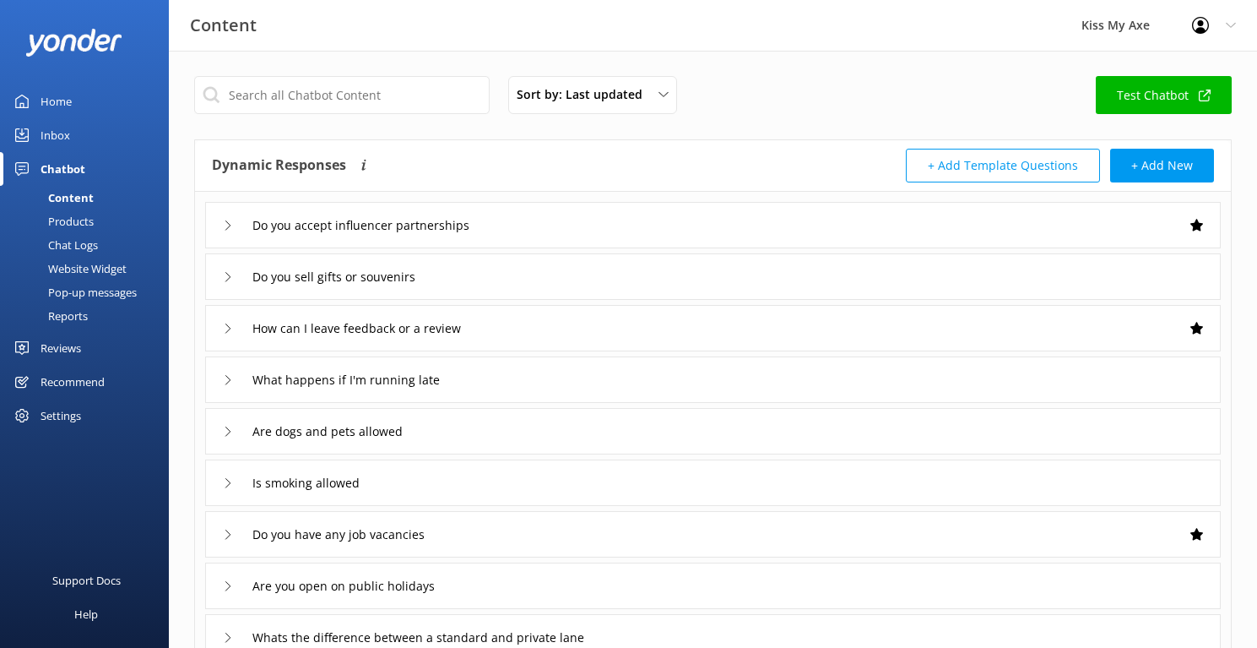
click at [61, 339] on div "Reviews" at bounding box center [61, 348] width 41 height 34
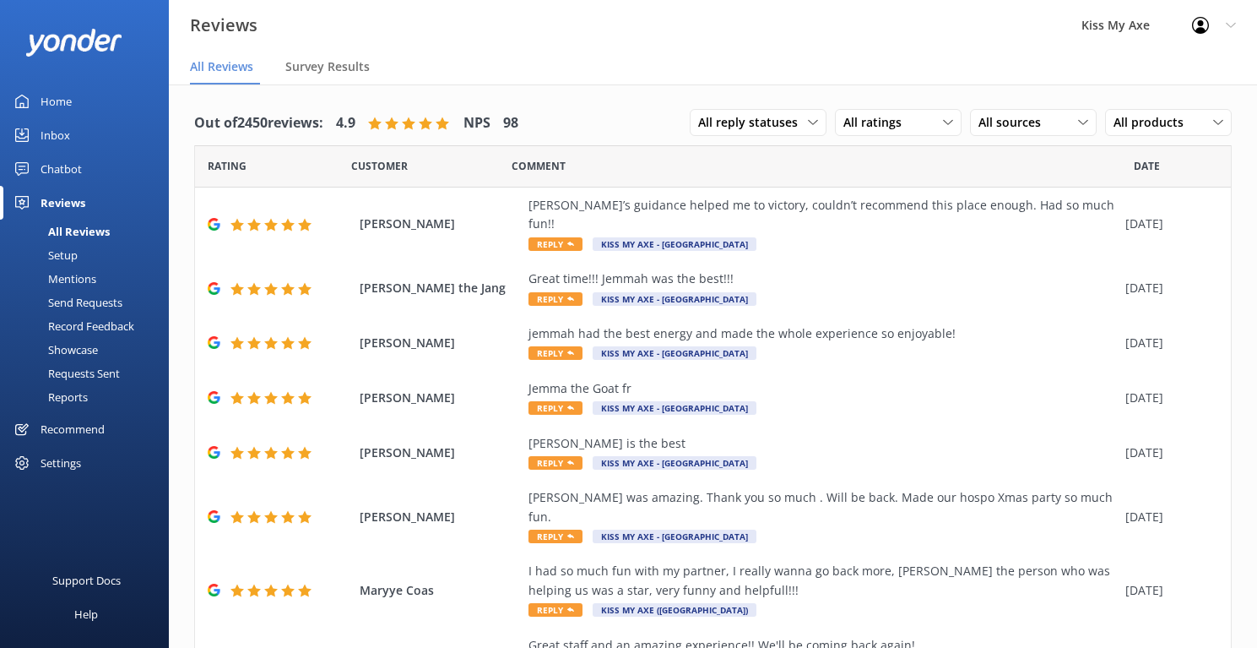
click at [62, 422] on div "Recommend" at bounding box center [73, 429] width 64 height 34
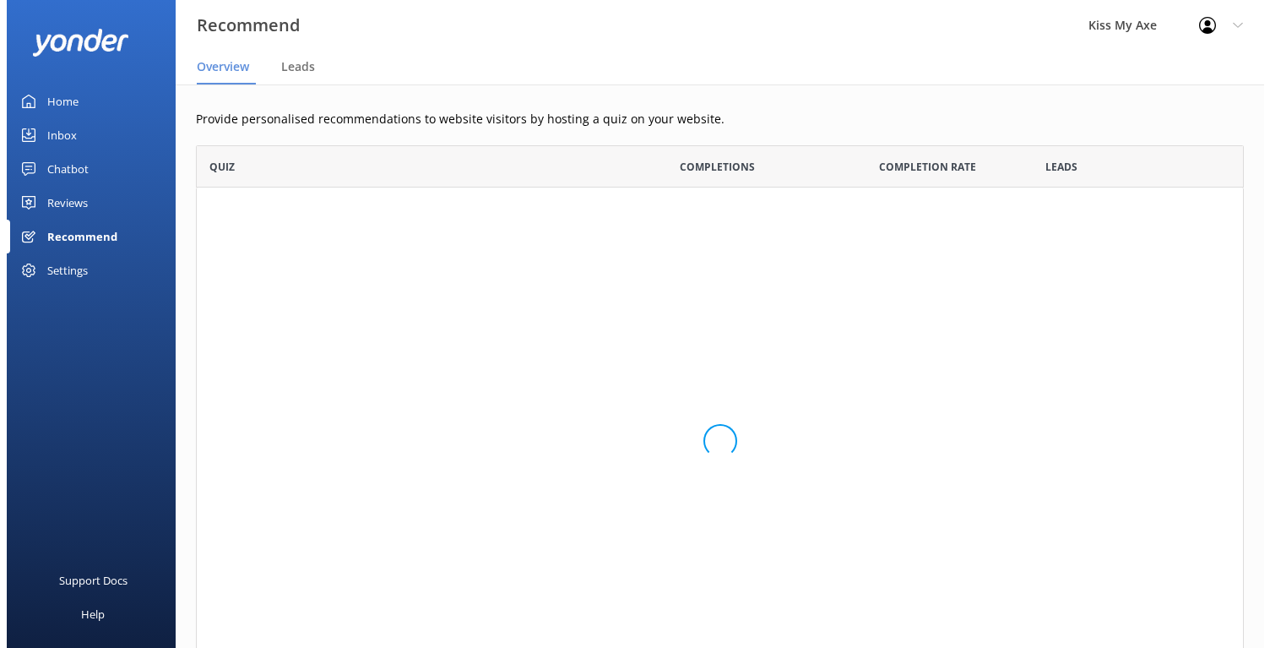
scroll to position [537, 1035]
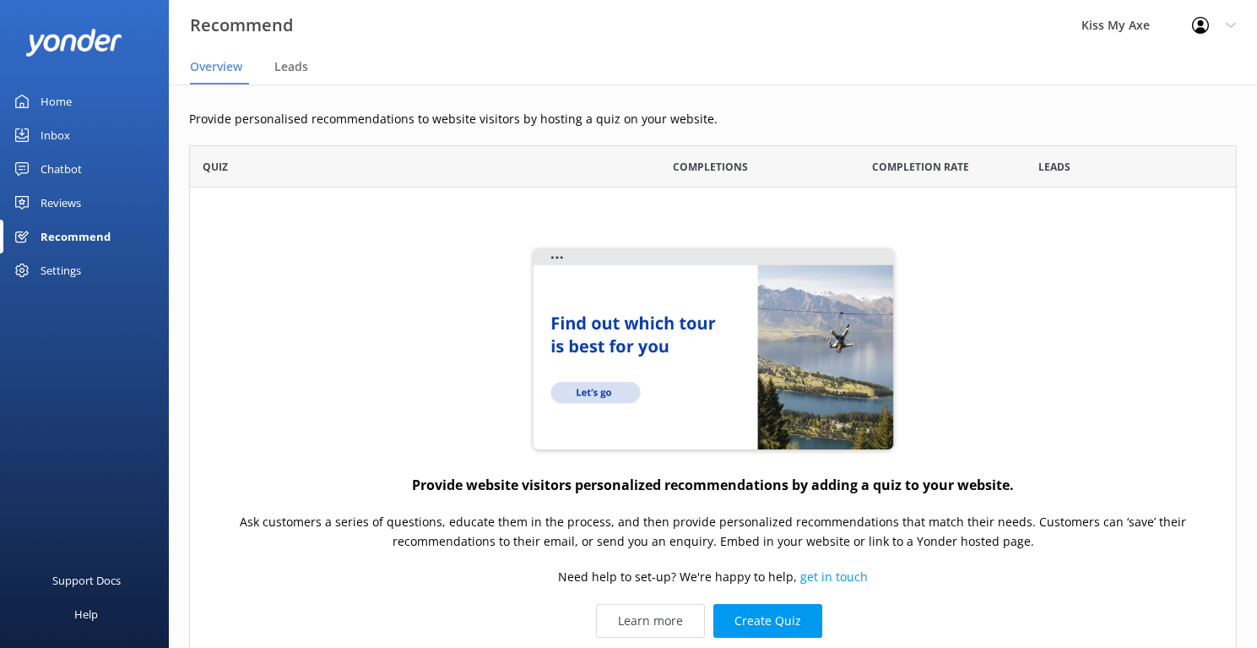
click at [56, 274] on div "Settings" at bounding box center [61, 270] width 41 height 34
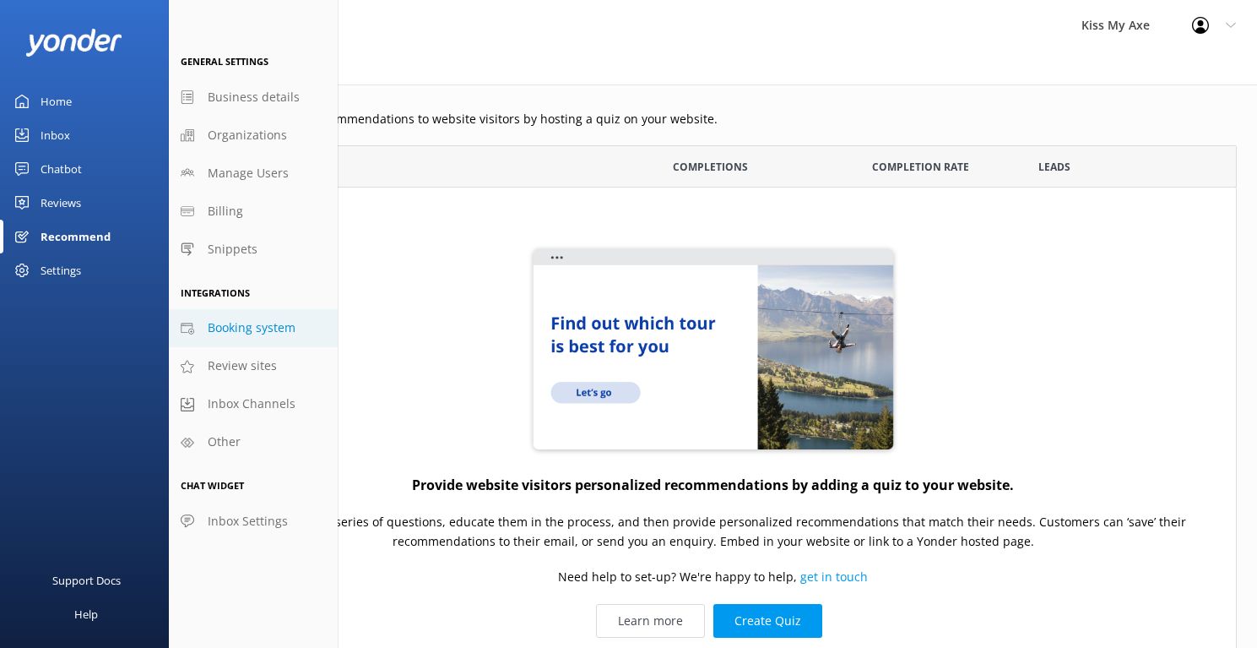
click at [242, 330] on span "Booking system" at bounding box center [252, 327] width 88 height 19
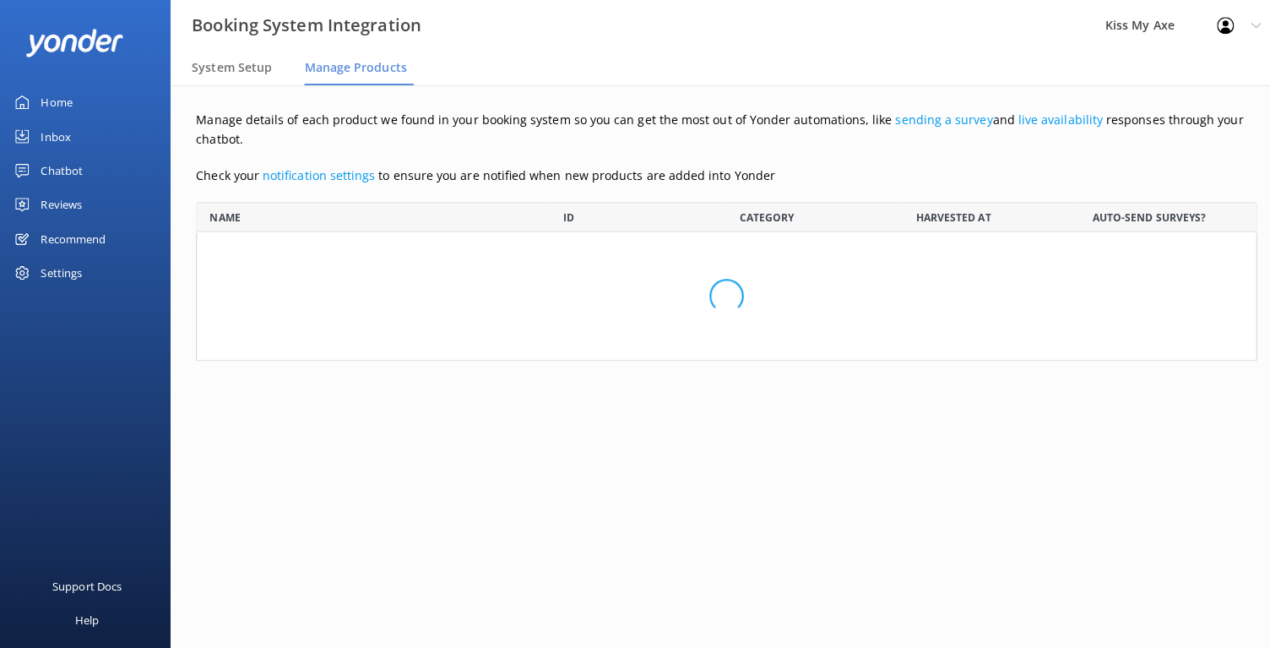
scroll to position [440, 1025]
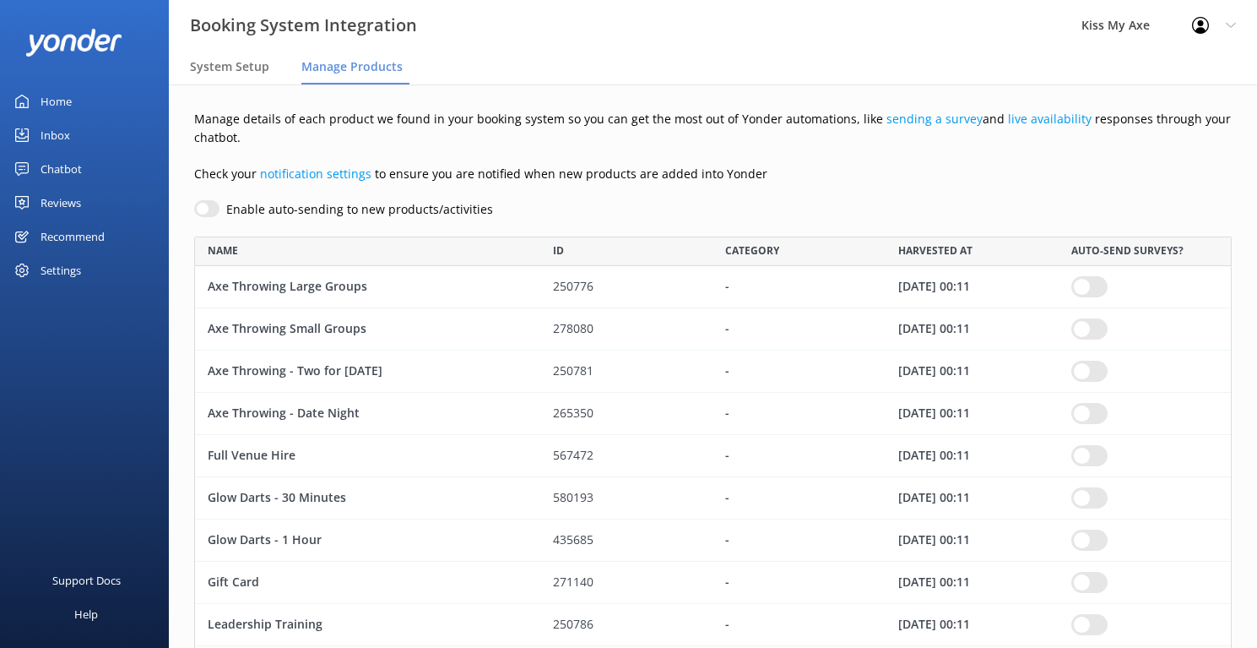
click at [54, 275] on div "Settings" at bounding box center [61, 270] width 41 height 34
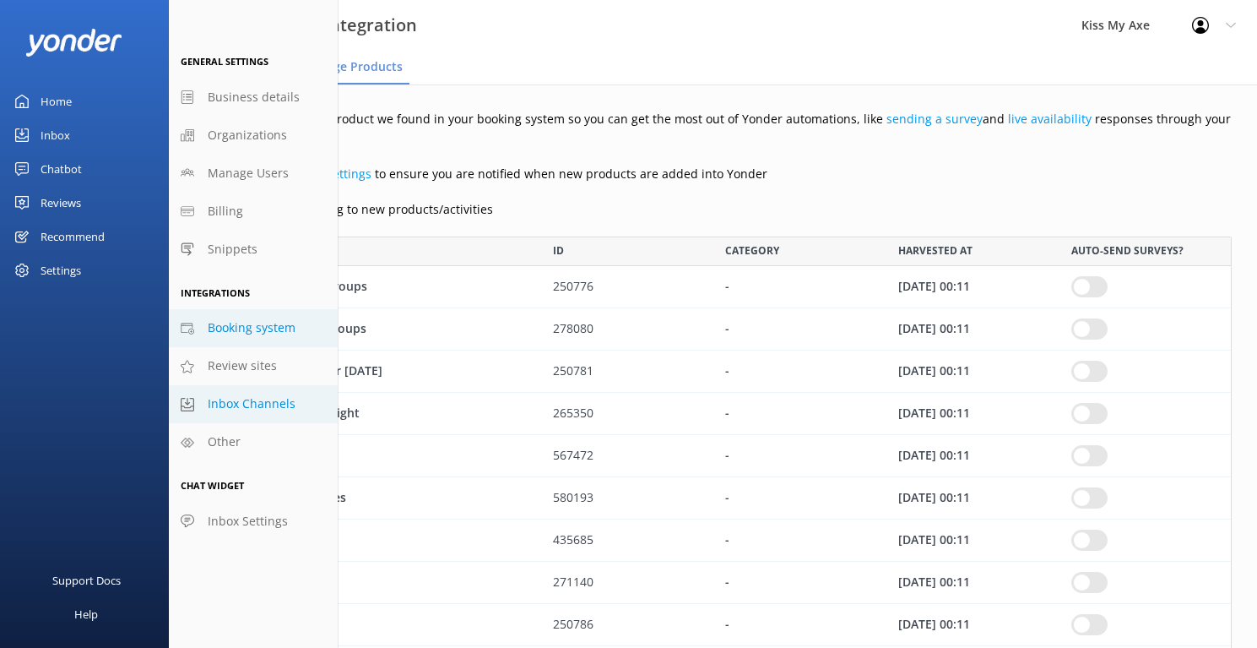
click at [255, 412] on span "Inbox Channels" at bounding box center [252, 403] width 88 height 19
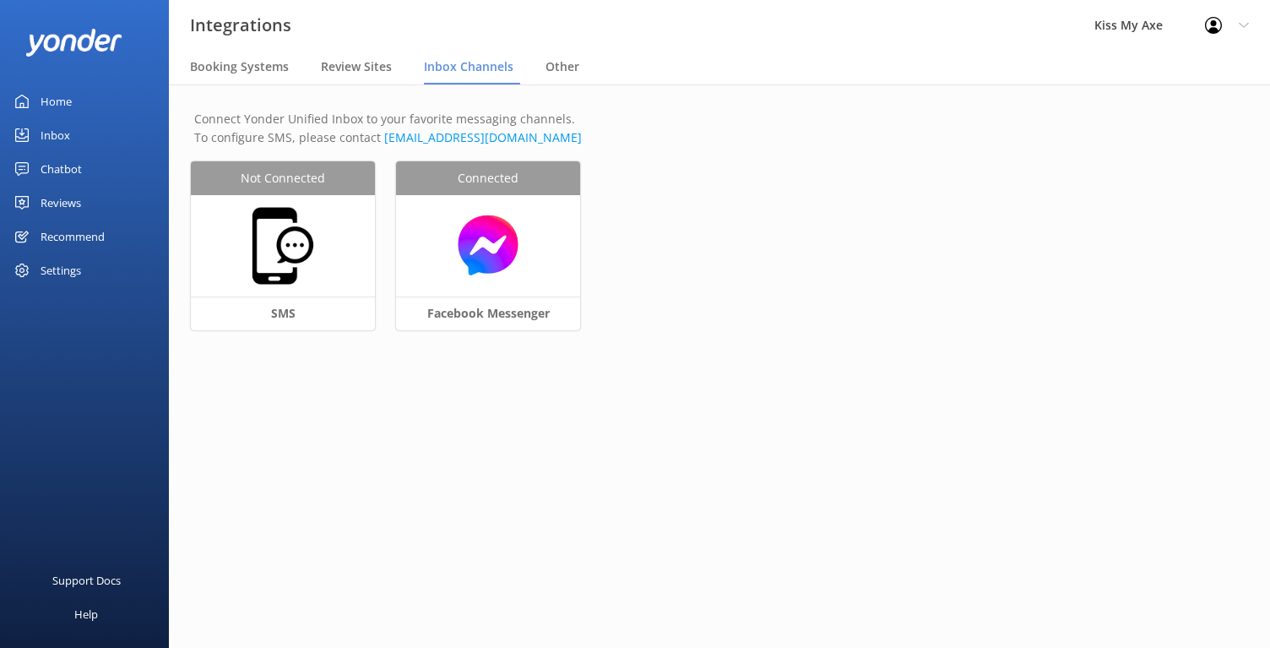
click at [62, 268] on div "Settings" at bounding box center [61, 270] width 41 height 34
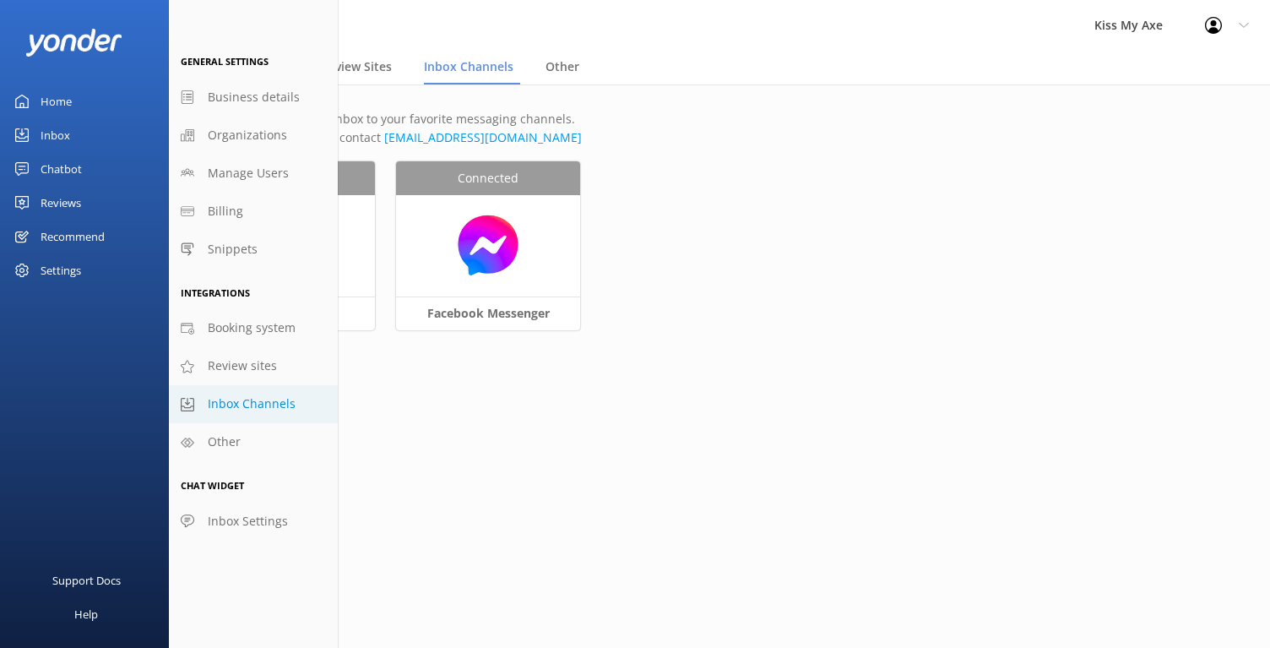
click at [62, 268] on div "Settings" at bounding box center [61, 270] width 41 height 34
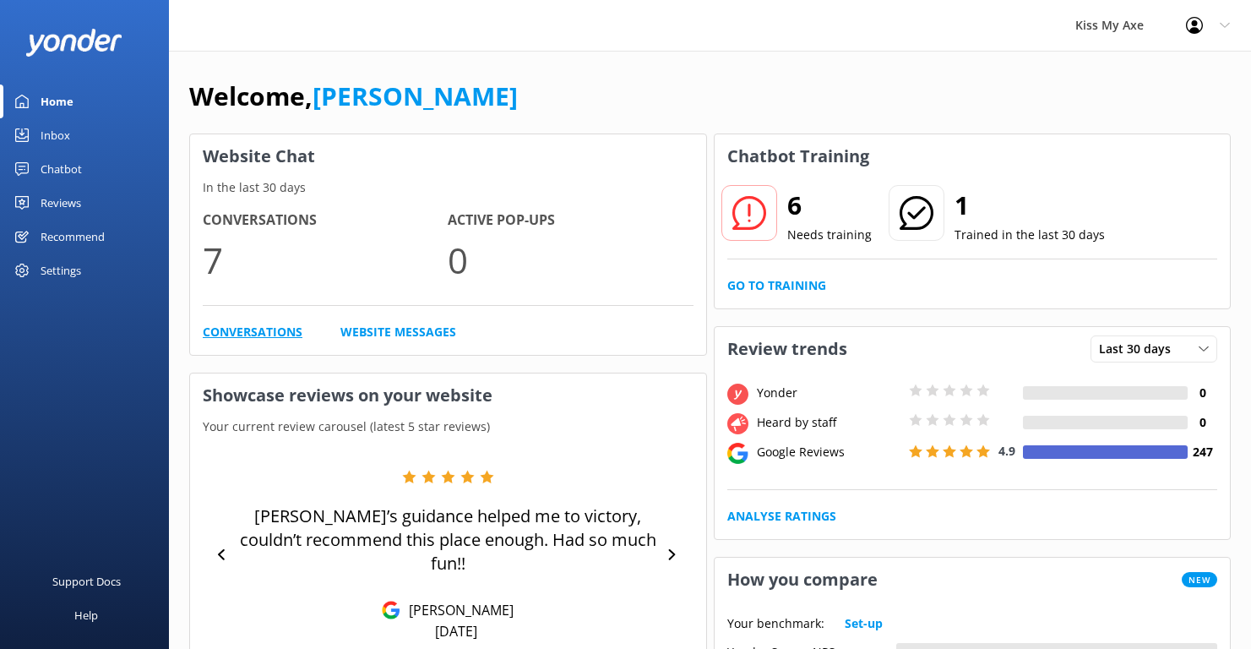
click at [247, 339] on link "Conversations" at bounding box center [253, 332] width 100 height 19
